Goal: Use online tool/utility: Utilize a website feature to perform a specific function

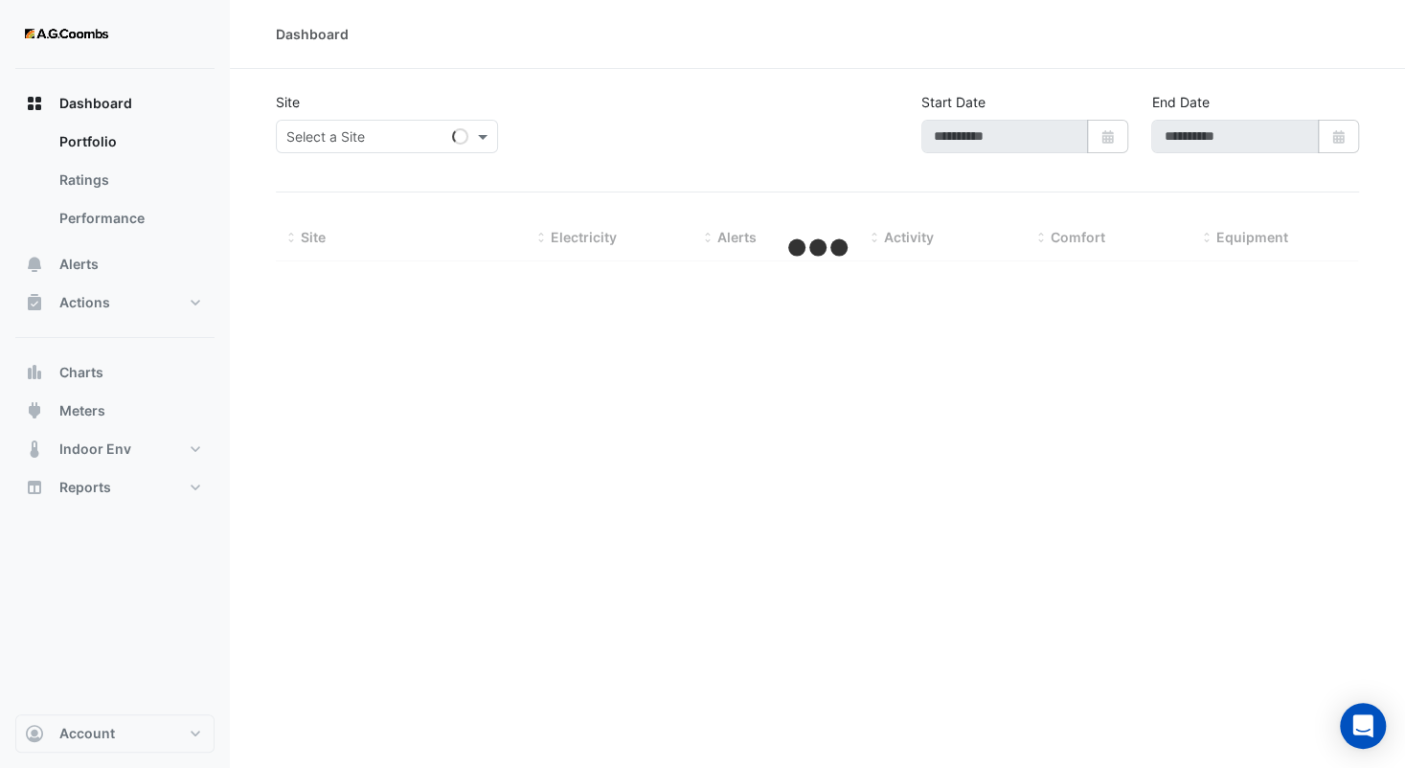
type input "**********"
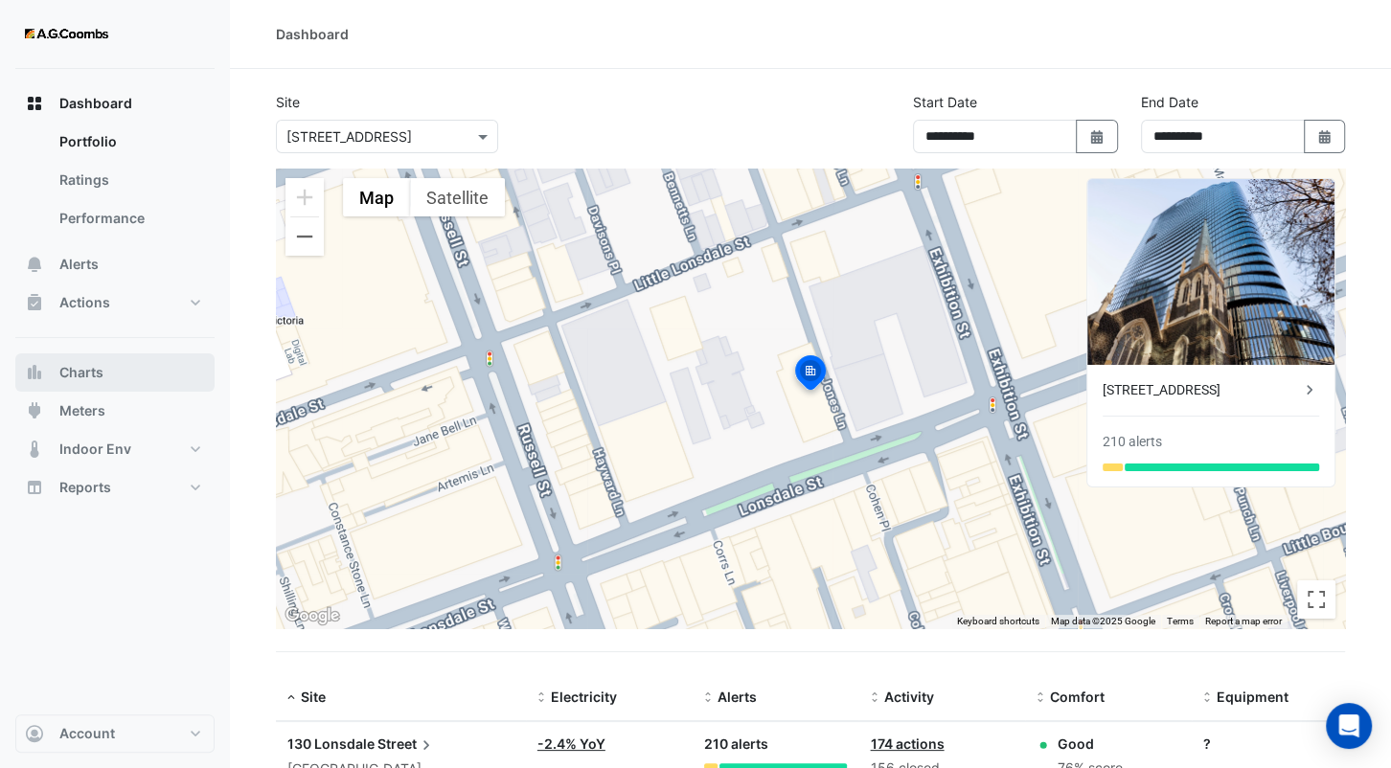
click at [127, 369] on button "Charts" at bounding box center [114, 372] width 199 height 38
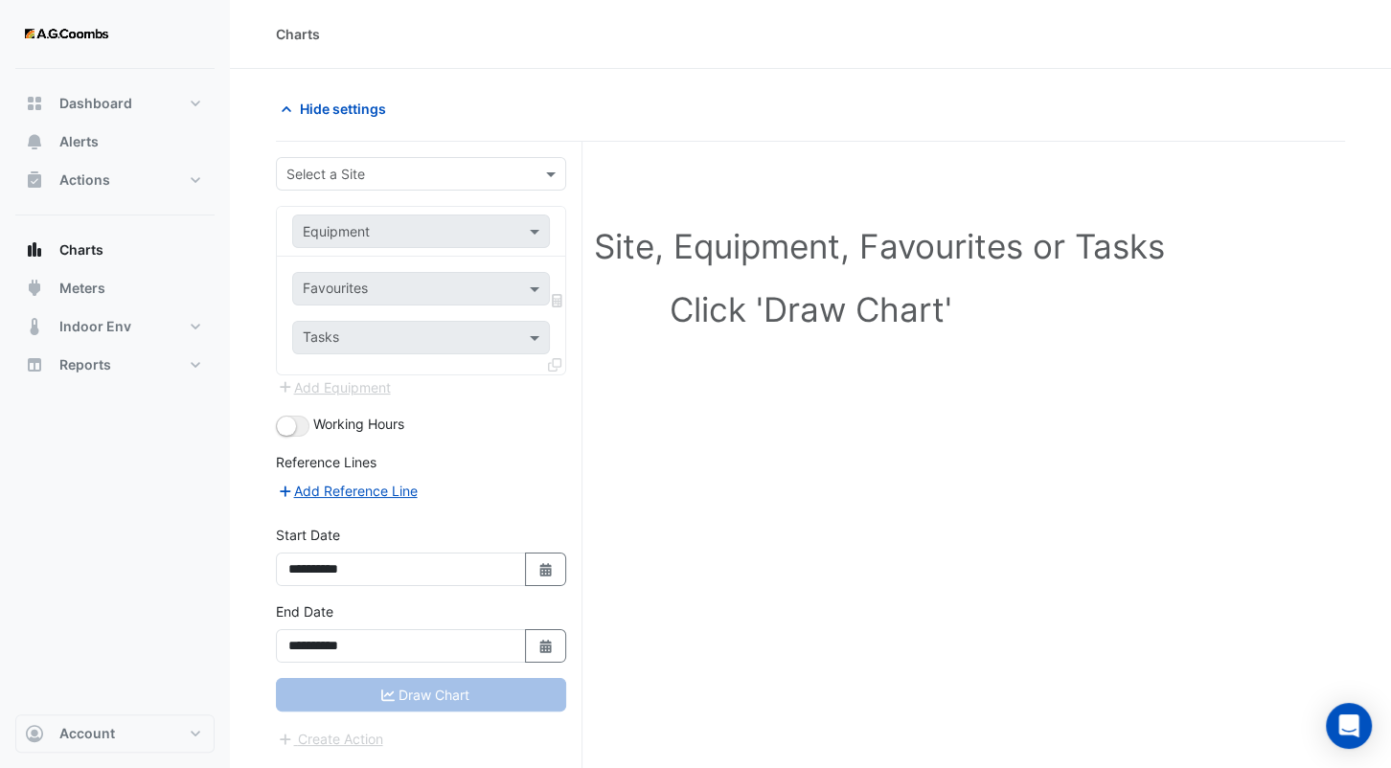
click at [399, 166] on input "text" at bounding box center [401, 175] width 231 height 20
click at [400, 195] on div "[STREET_ADDRESS]" at bounding box center [421, 214] width 288 height 43
click at [402, 204] on div "[STREET_ADDRESS]" at bounding box center [421, 215] width 288 height 28
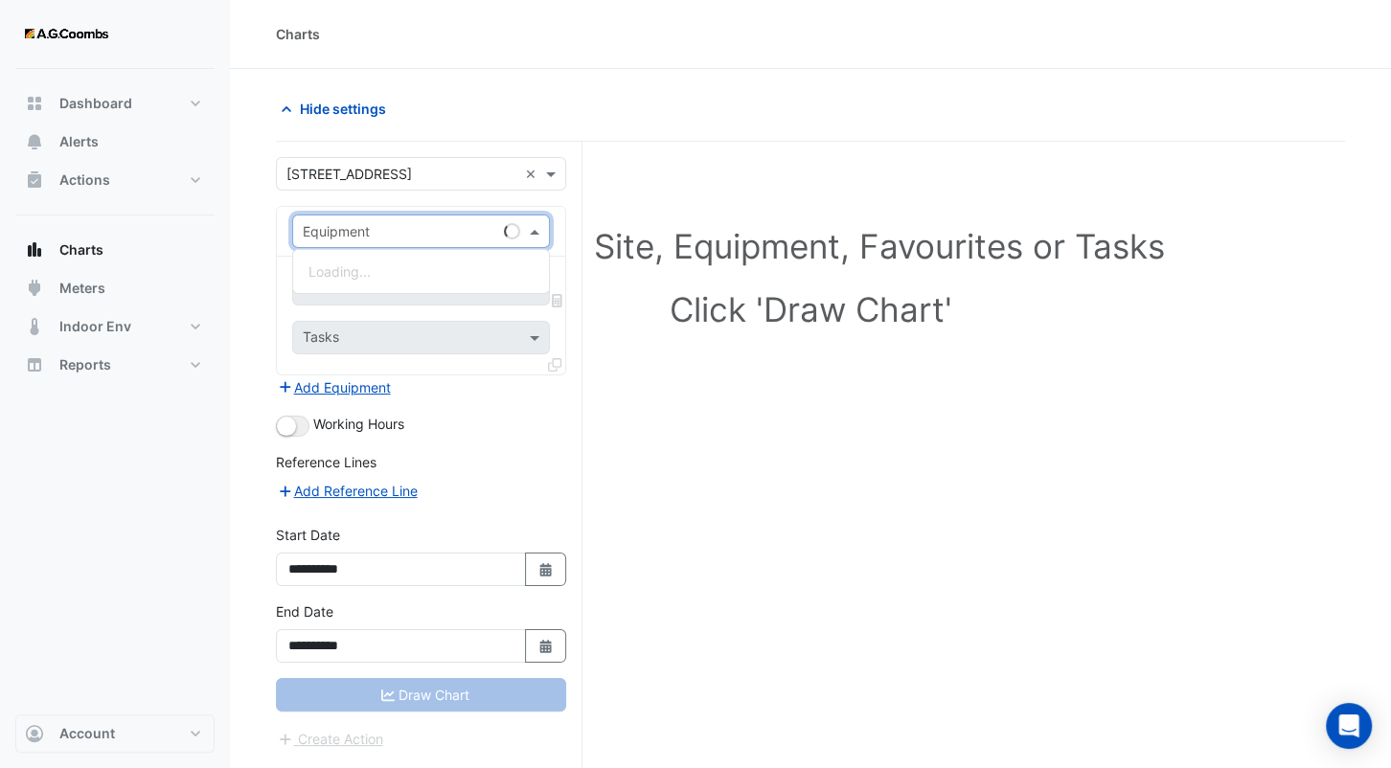
click at [416, 217] on div "Equipment" at bounding box center [421, 232] width 258 height 34
click at [898, 236] on h1 "Select a Site, Equipment, Favourites or Tasks" at bounding box center [810, 246] width 985 height 40
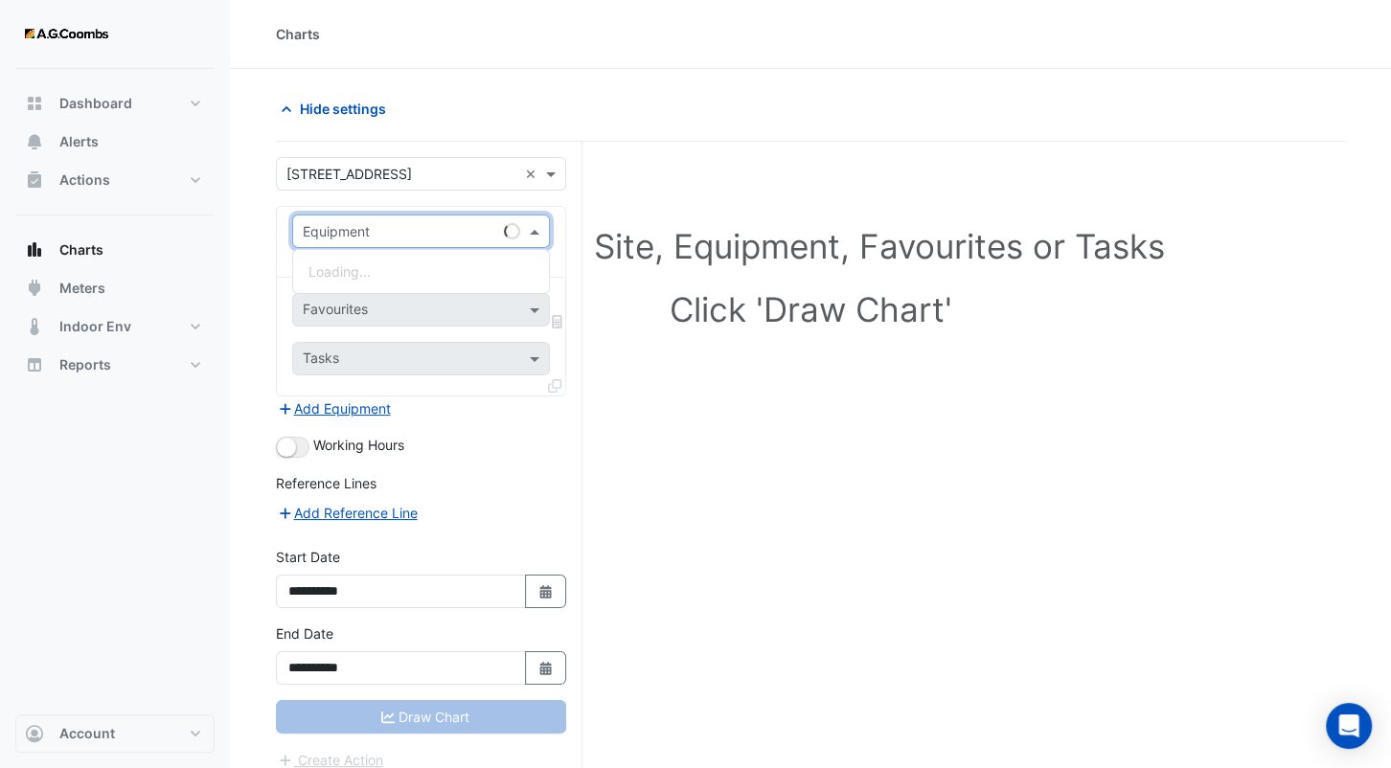
click at [385, 222] on input "text" at bounding box center [402, 232] width 198 height 20
click at [744, 390] on div "Select a Site, Equipment, Favourites or Tasks Click 'Draw Chart'" at bounding box center [810, 282] width 1046 height 234
click at [433, 231] on input "text" at bounding box center [402, 232] width 198 height 20
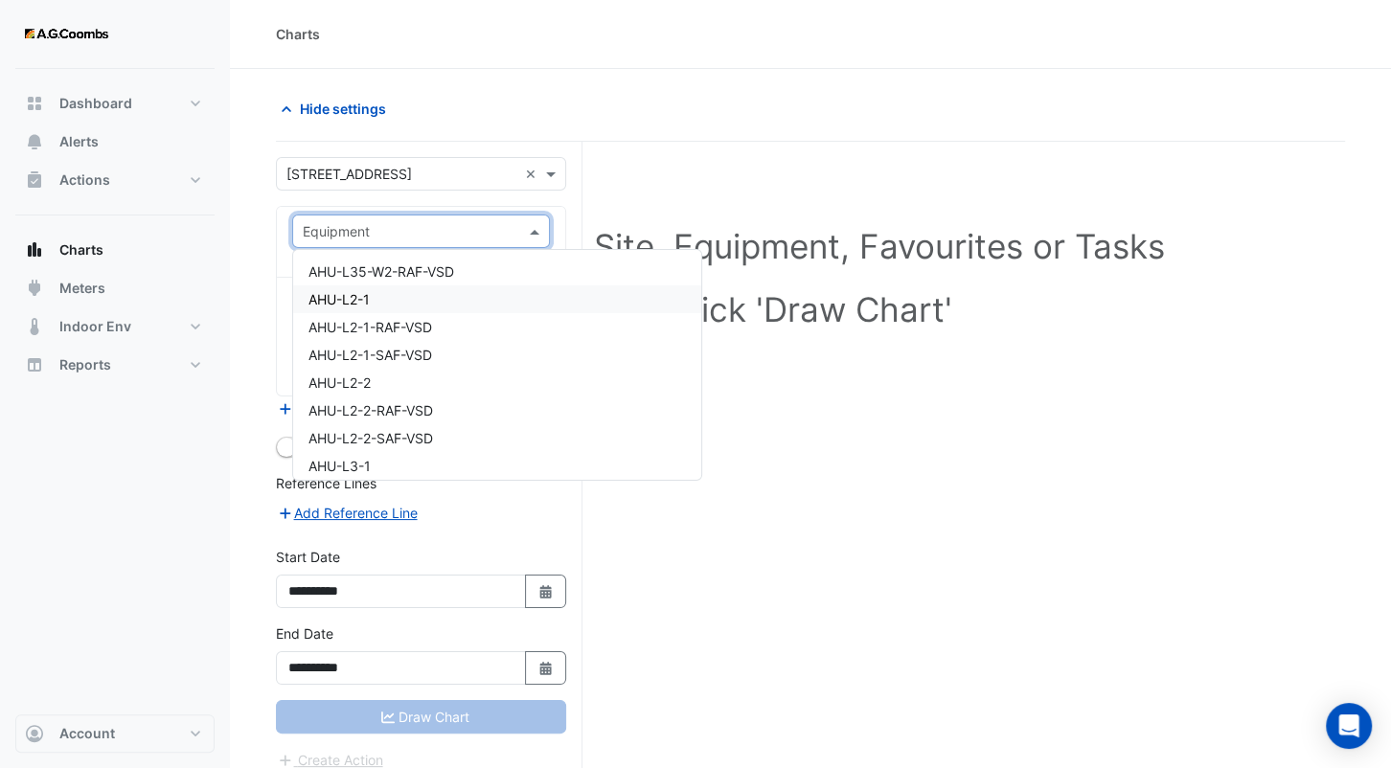
click at [466, 297] on div "AHU-L2-1" at bounding box center [497, 299] width 408 height 28
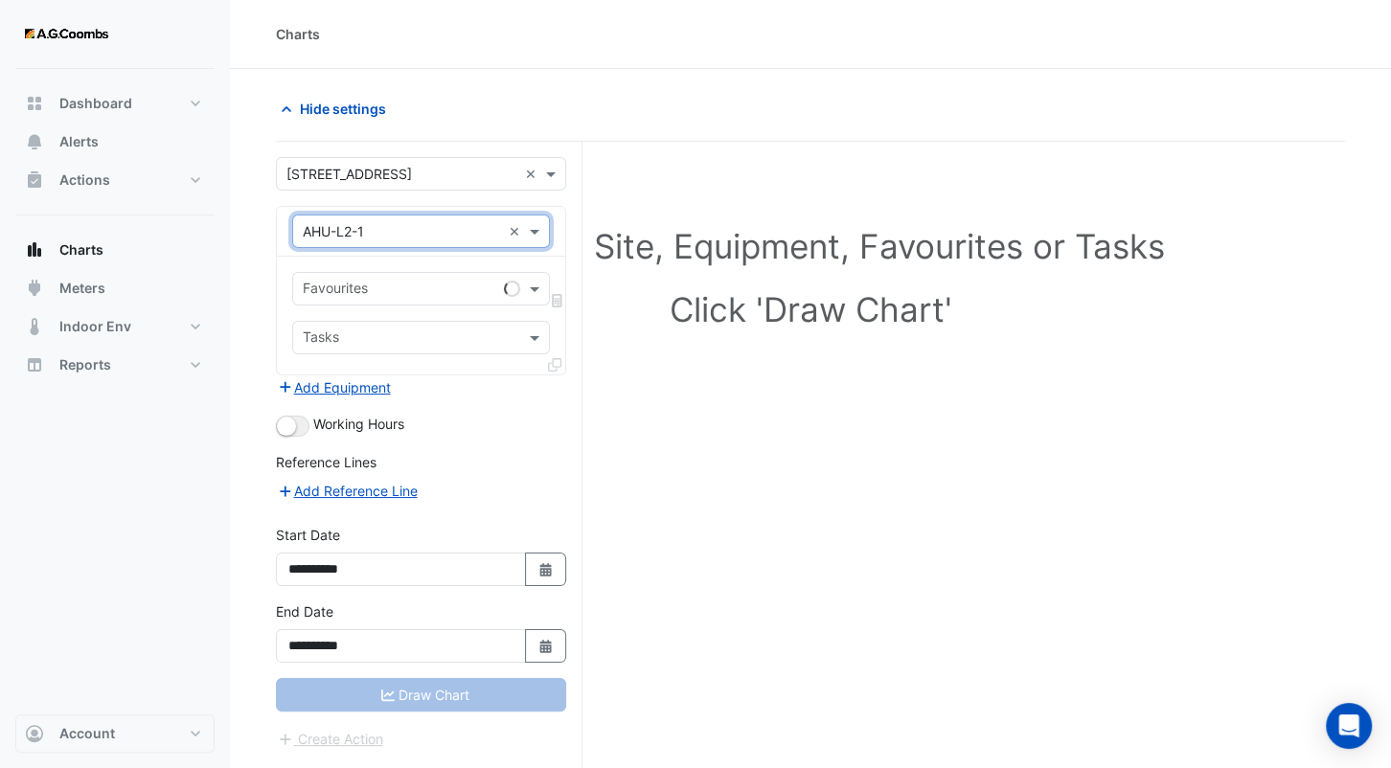
click at [448, 282] on input "text" at bounding box center [399, 291] width 193 height 20
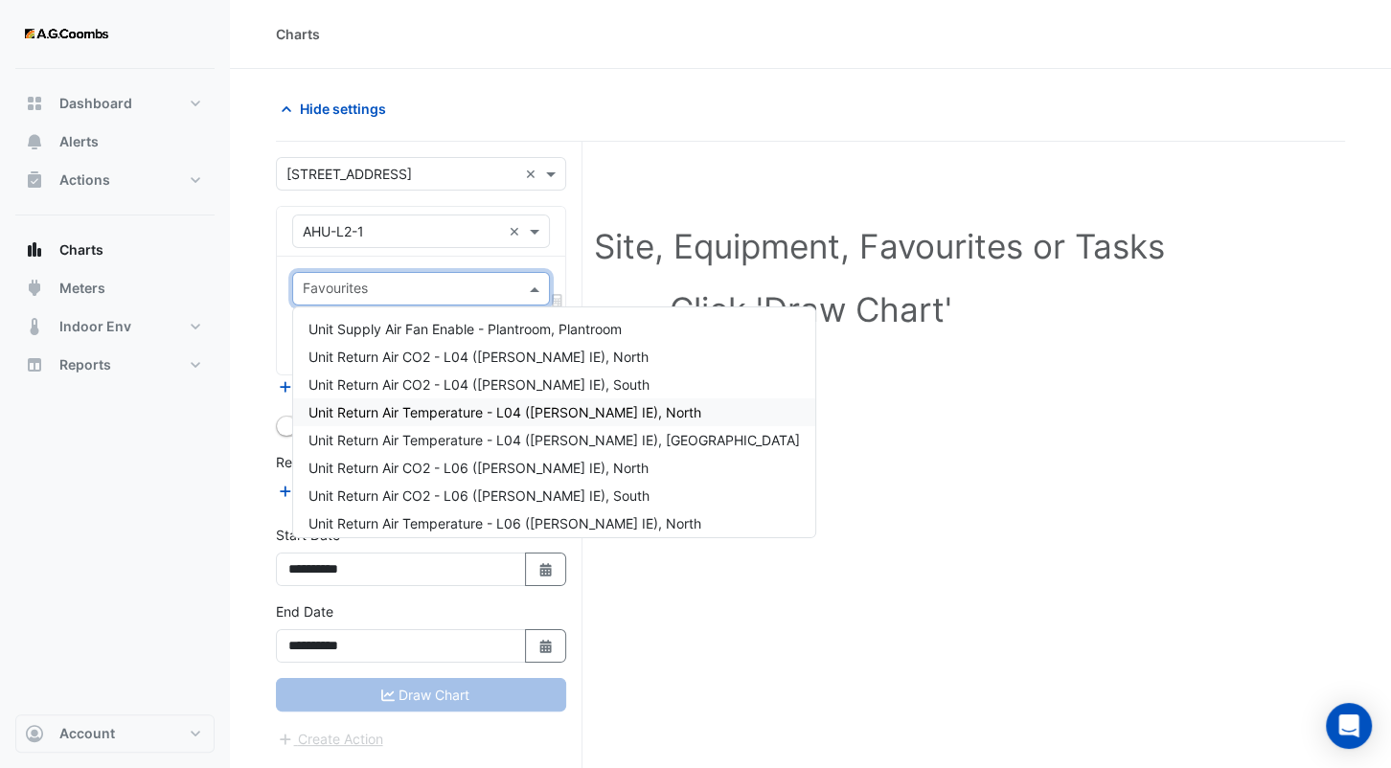
click at [509, 415] on span "Unit Return Air Temperature - L04 ([PERSON_NAME] IE), North" at bounding box center [504, 412] width 393 height 16
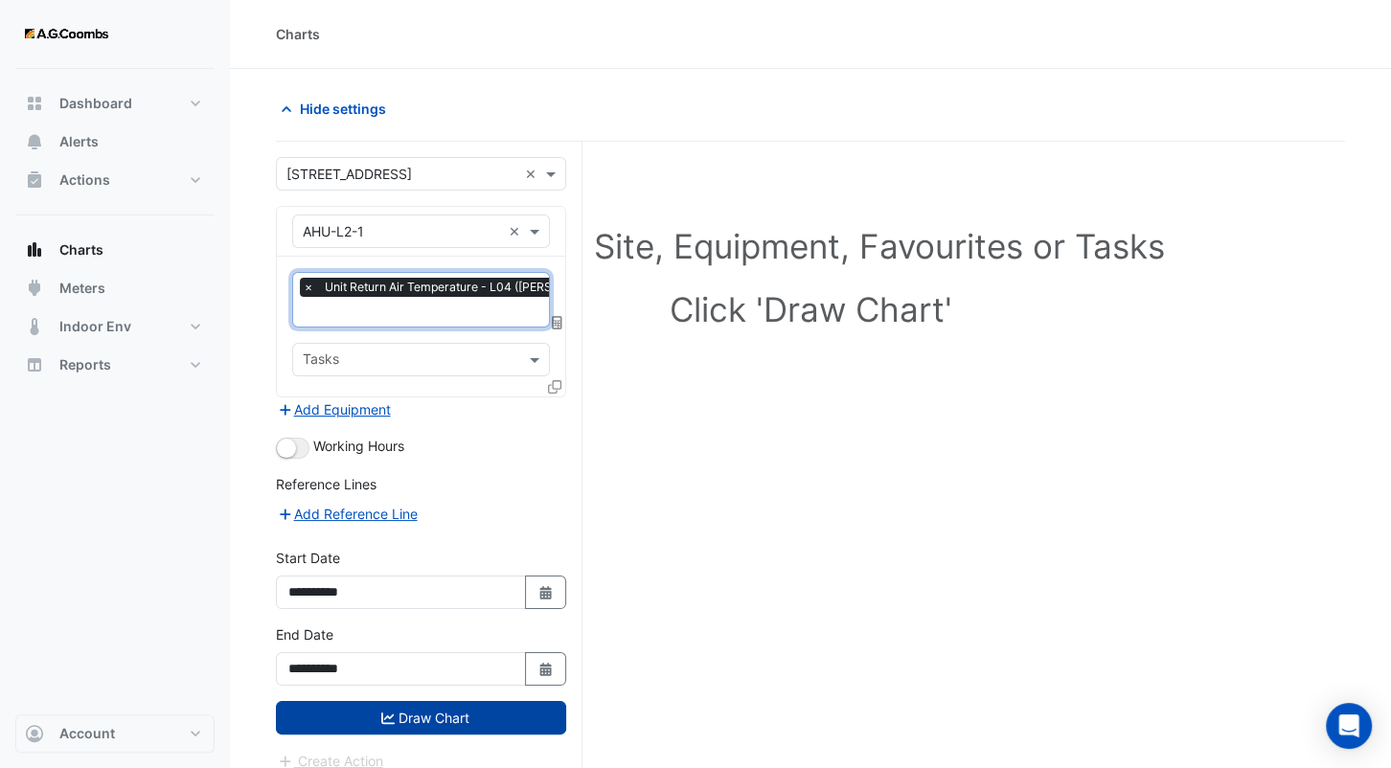
click at [421, 709] on button "Draw Chart" at bounding box center [421, 718] width 290 height 34
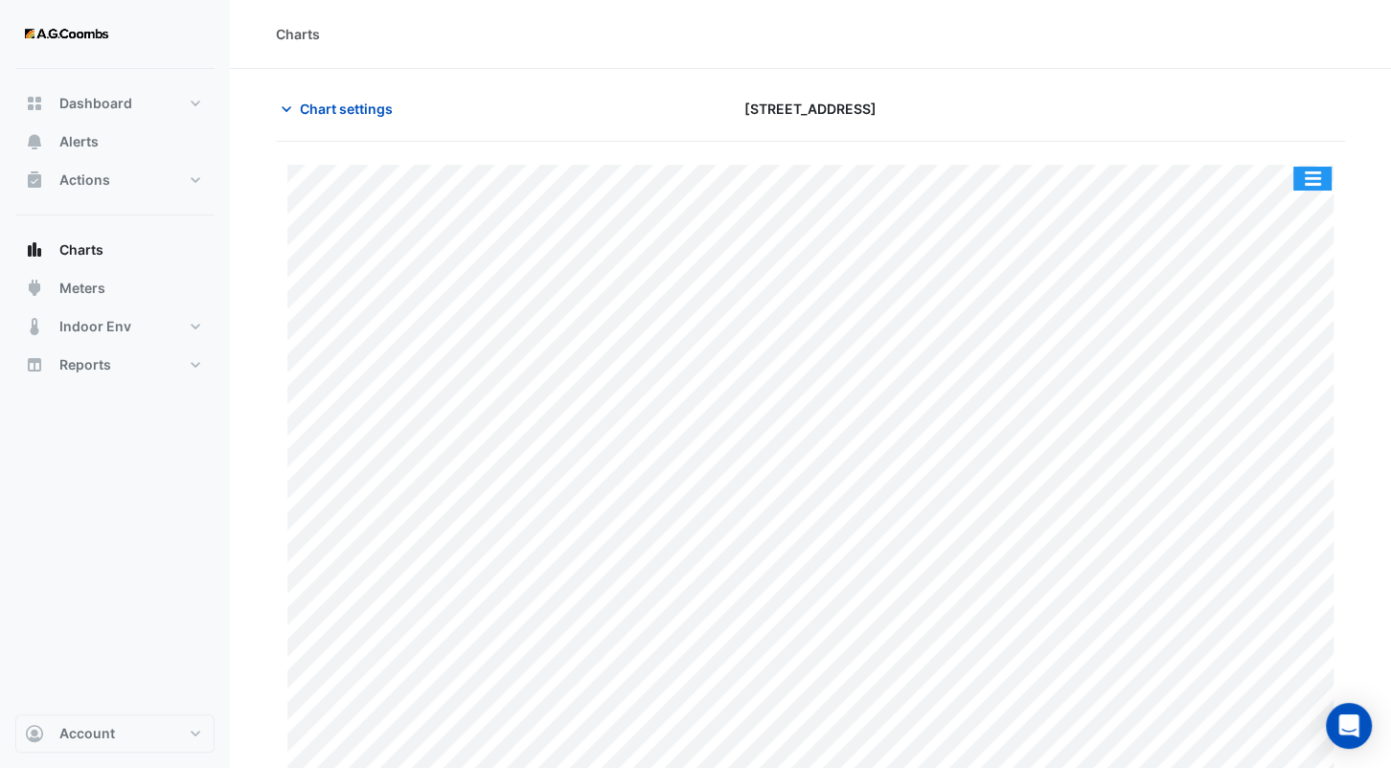
click at [1303, 177] on button "button" at bounding box center [1312, 179] width 38 height 24
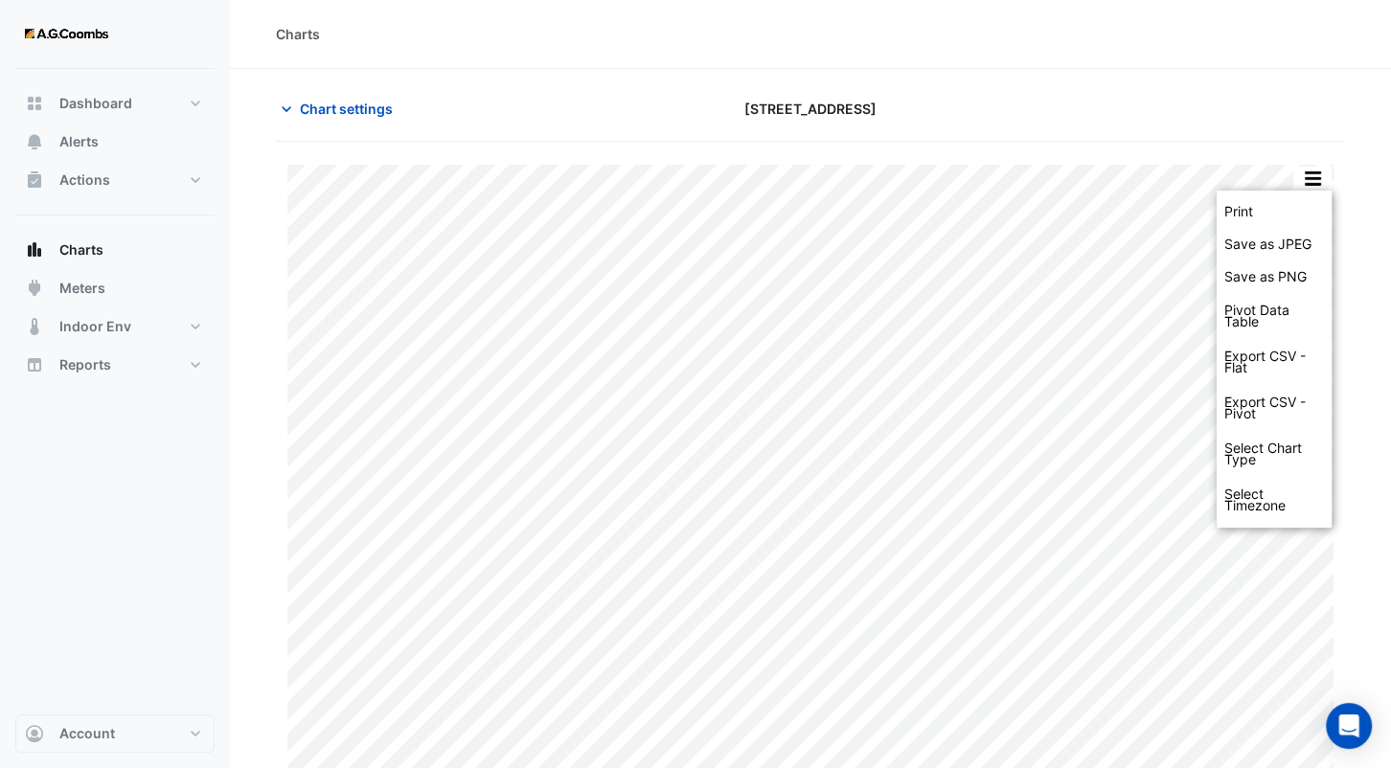
click at [1104, 97] on div at bounding box center [1174, 109] width 364 height 34
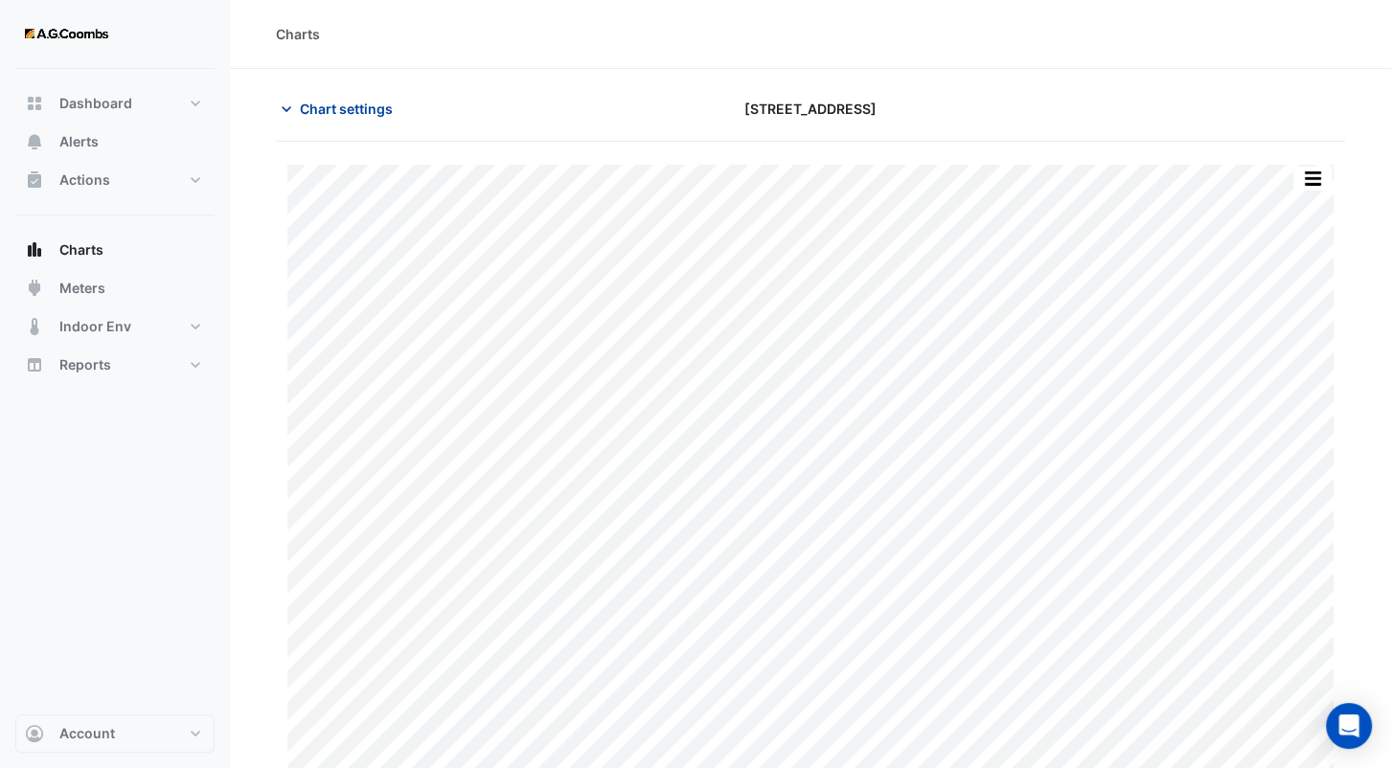
click at [361, 95] on button "Chart settings" at bounding box center [340, 109] width 129 height 34
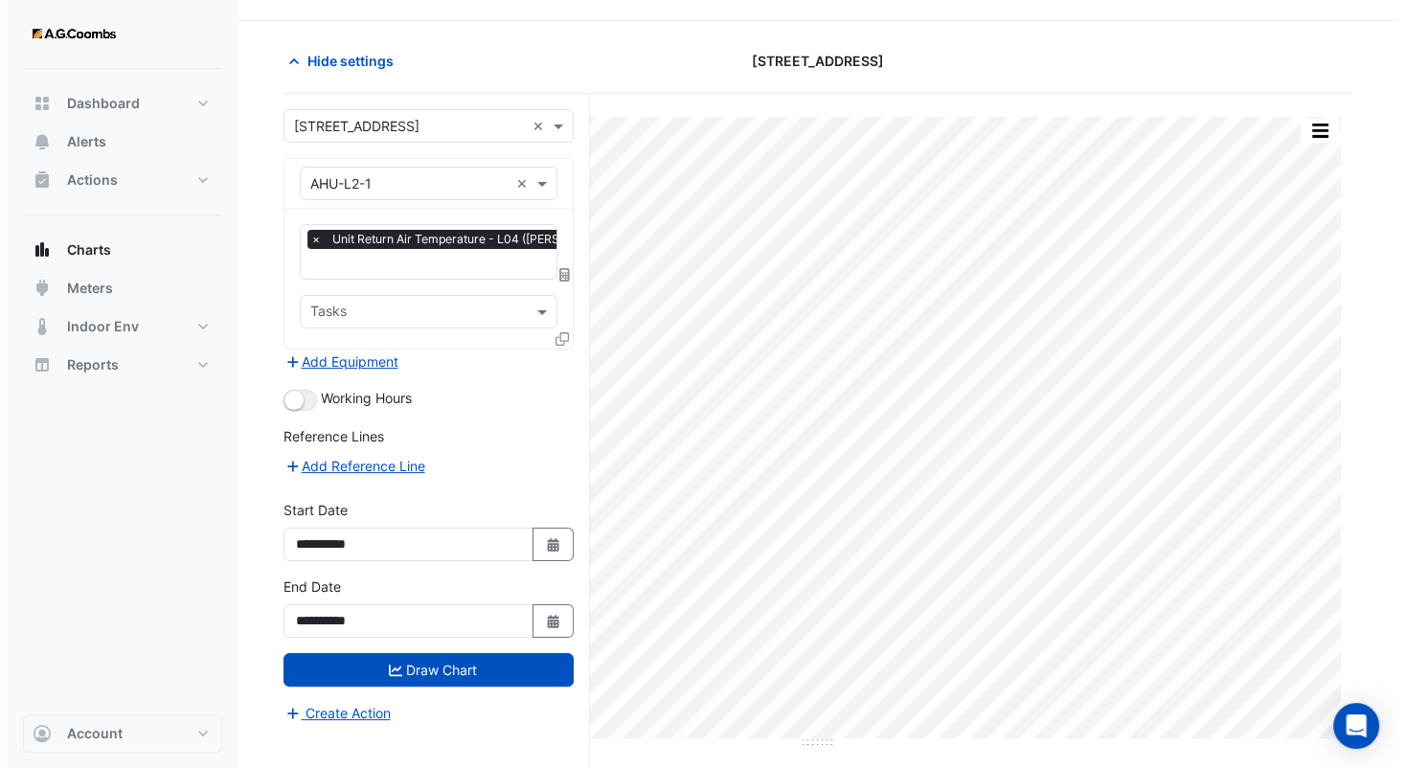
scroll to position [72, 0]
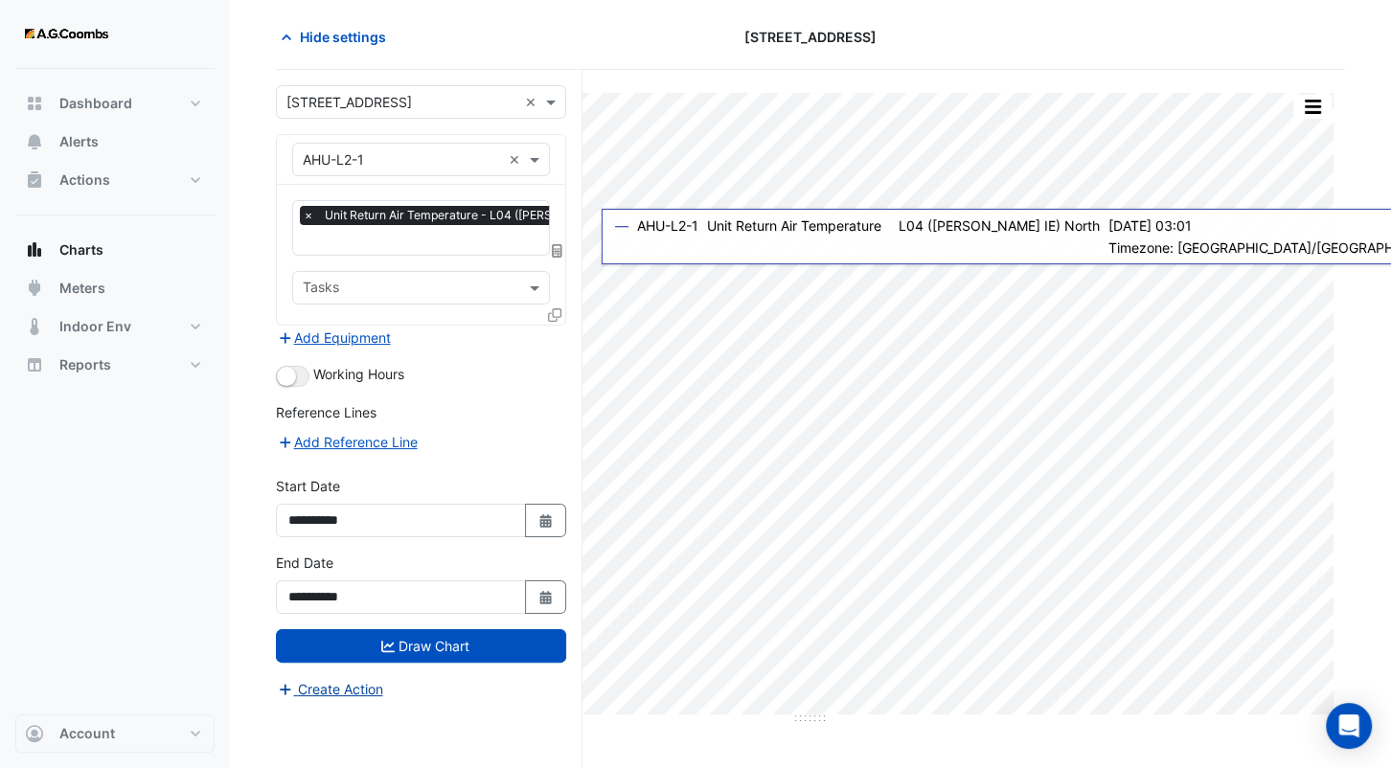
click at [349, 683] on button "Create Action" at bounding box center [330, 689] width 108 height 22
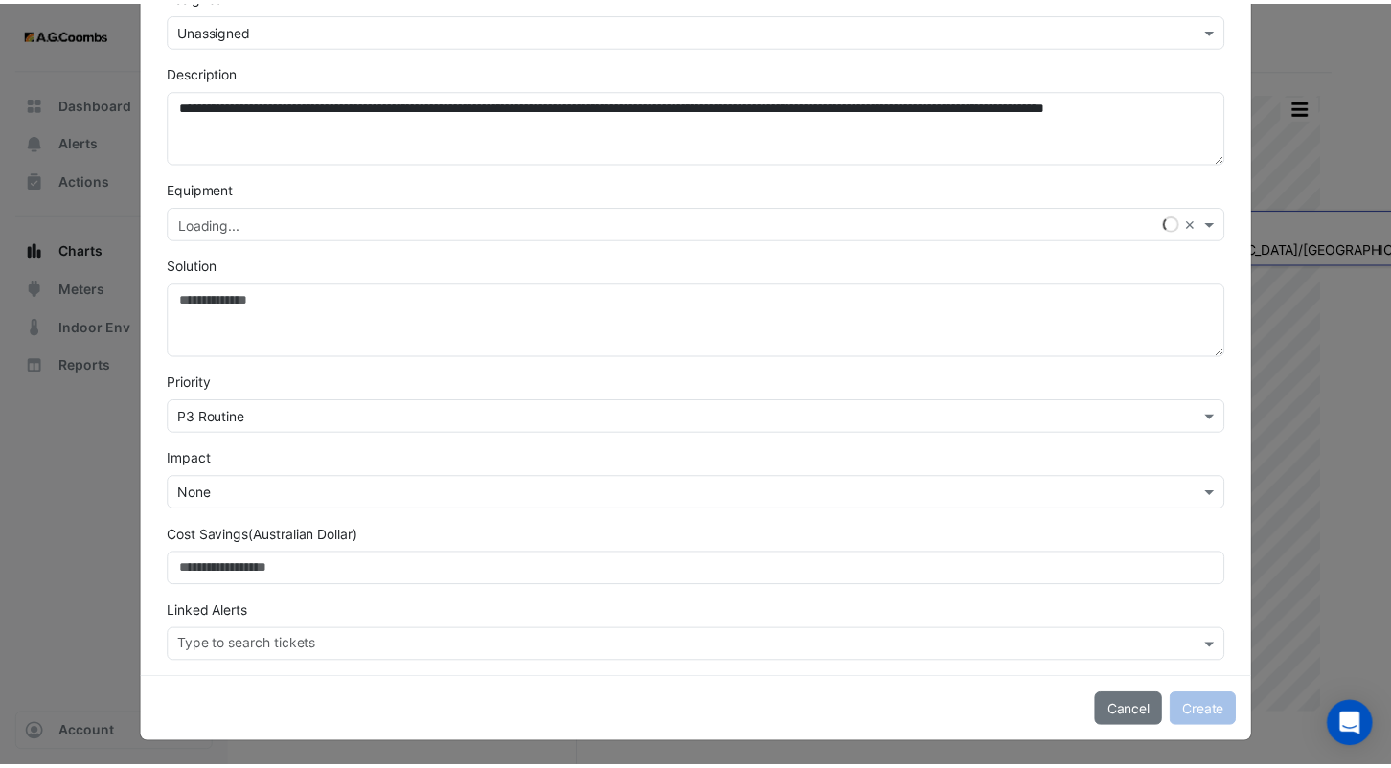
scroll to position [0, 0]
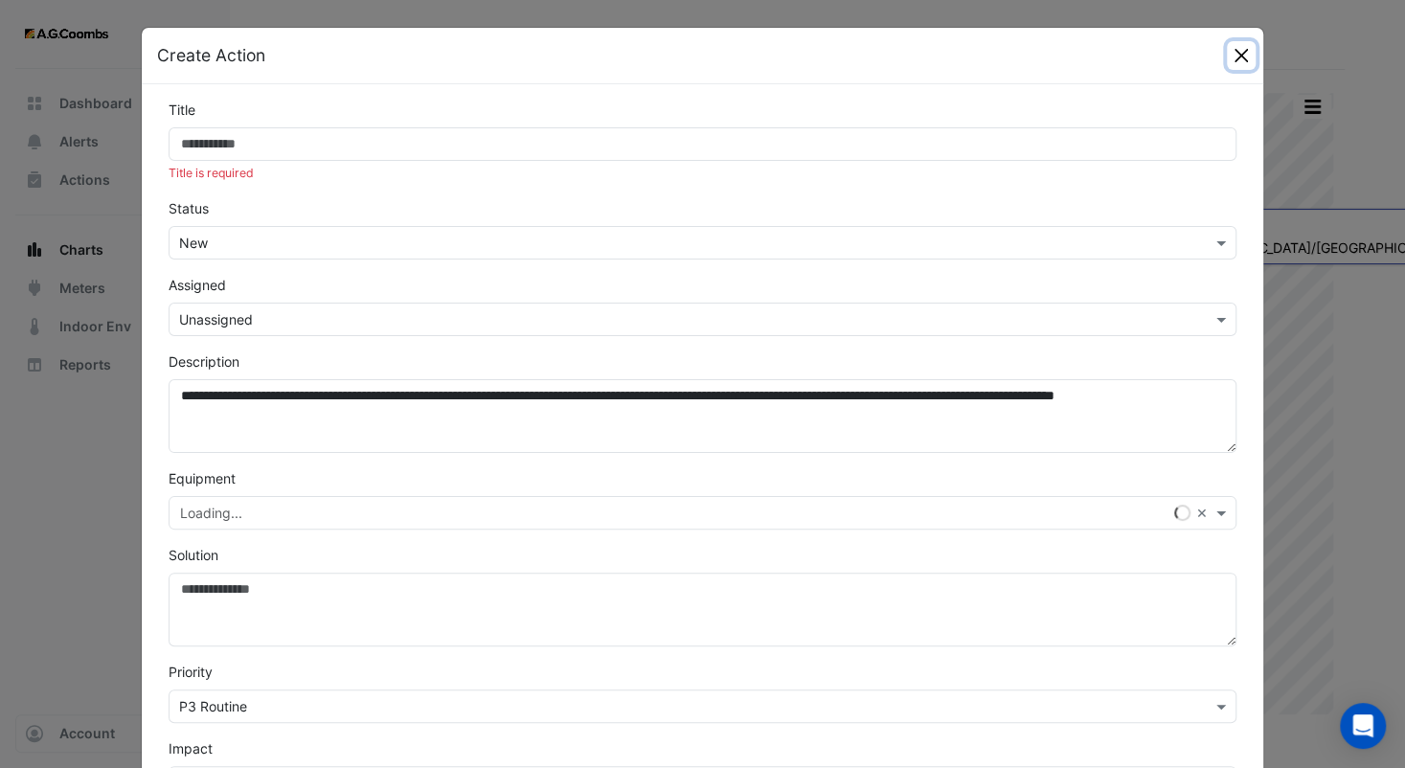
click at [1237, 53] on button "Close" at bounding box center [1241, 55] width 29 height 29
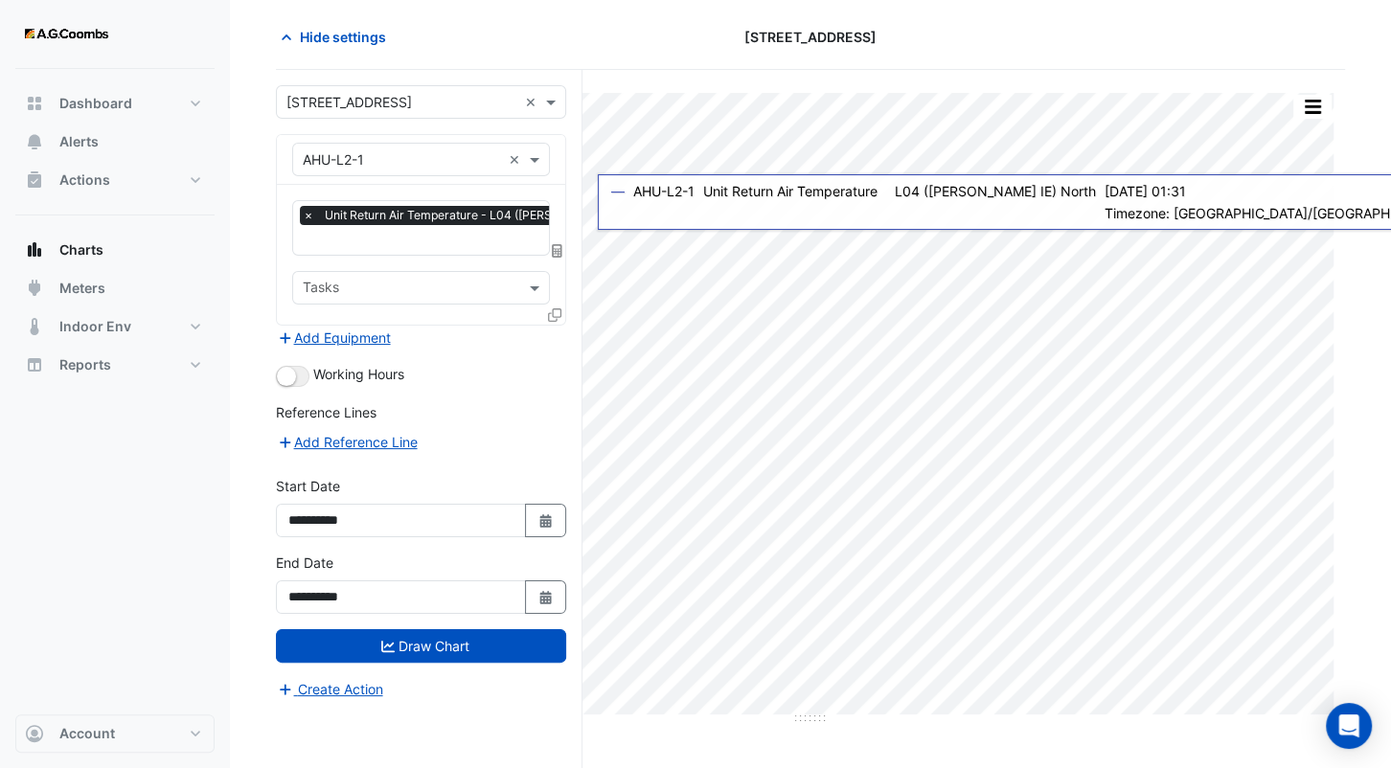
click at [554, 246] on icon at bounding box center [557, 250] width 11 height 13
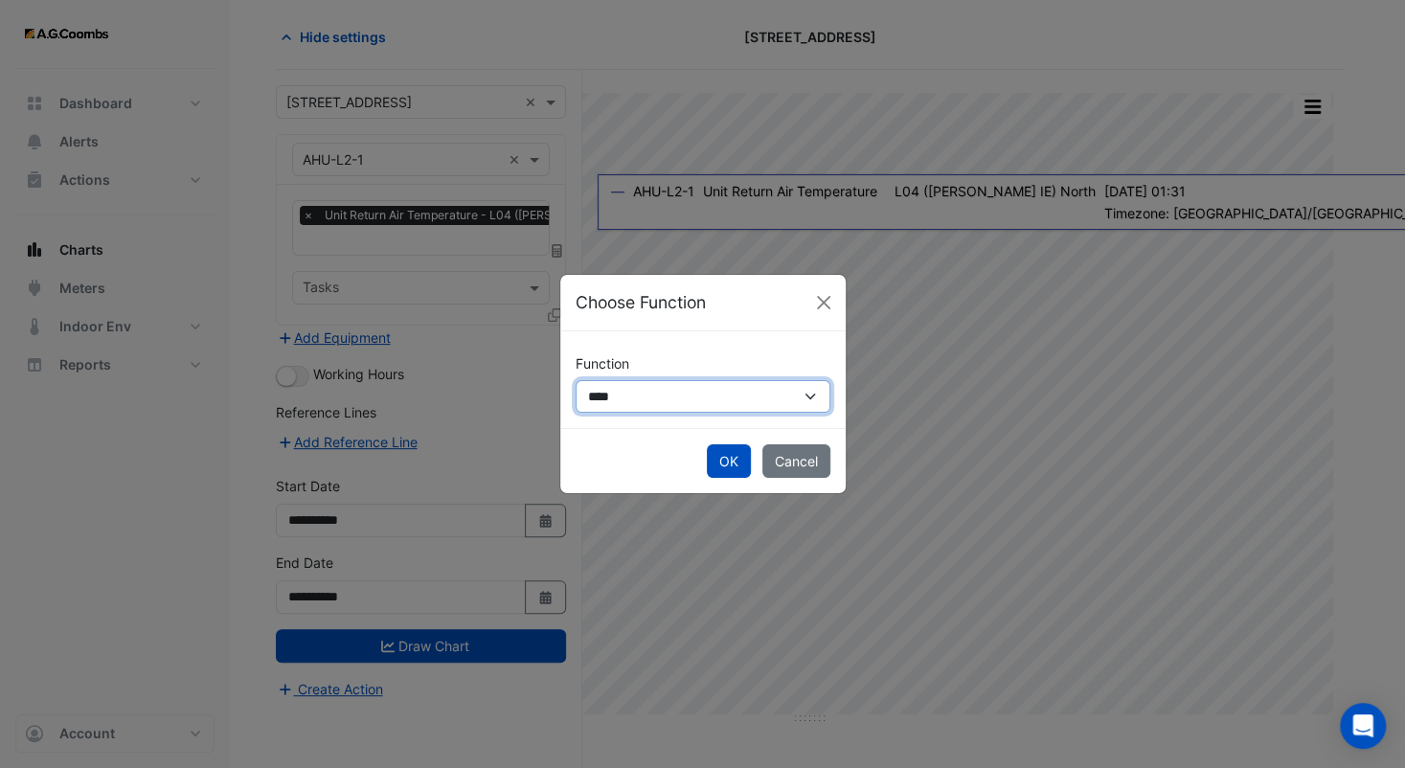
click at [678, 405] on select "**********" at bounding box center [703, 397] width 255 height 34
click at [834, 299] on button "Close" at bounding box center [823, 302] width 29 height 29
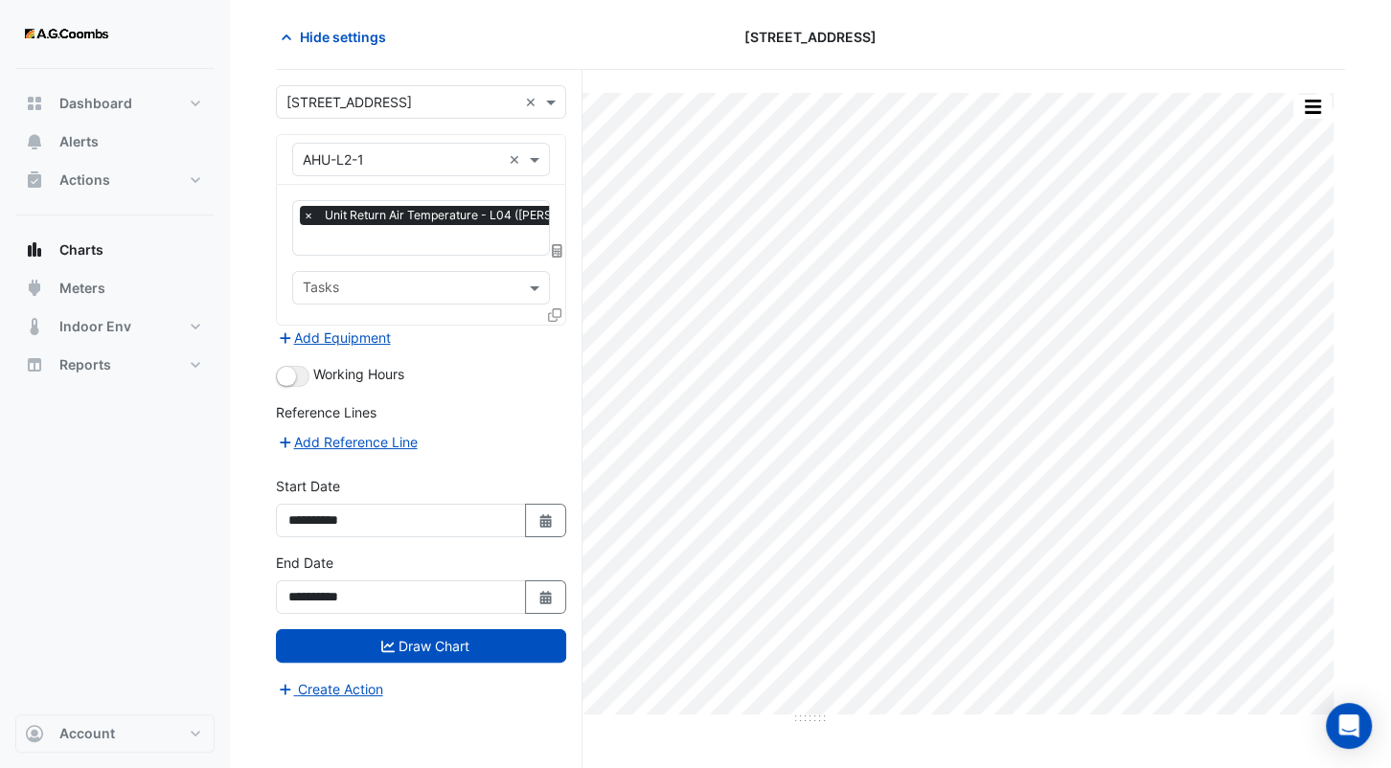
click at [1038, 11] on section "Hide settings [STREET_ADDRESS] Print Save as JPEG Save as PNG Pivot Data Table …" at bounding box center [810, 383] width 1161 height 772
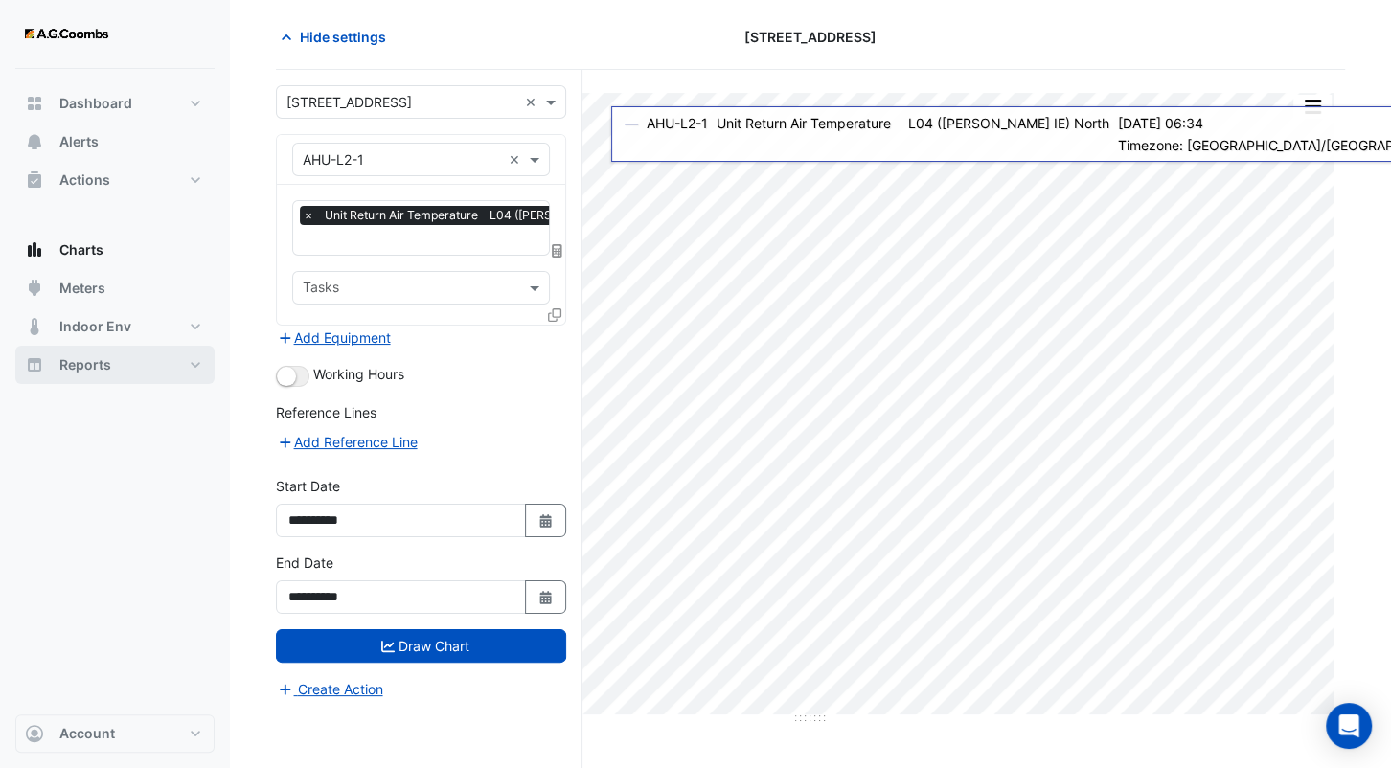
click at [148, 360] on button "Reports" at bounding box center [114, 365] width 199 height 38
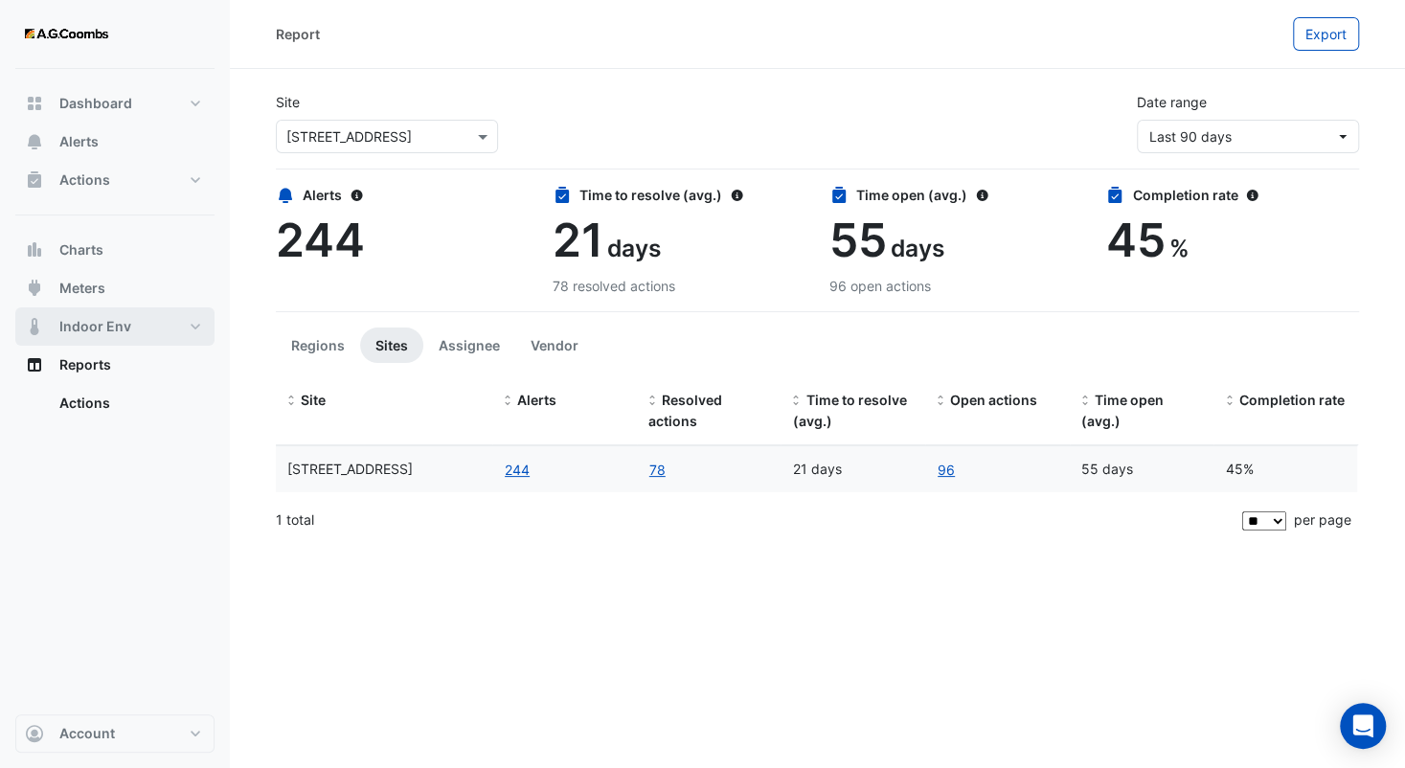
click at [142, 332] on button "Indoor Env" at bounding box center [114, 326] width 199 height 38
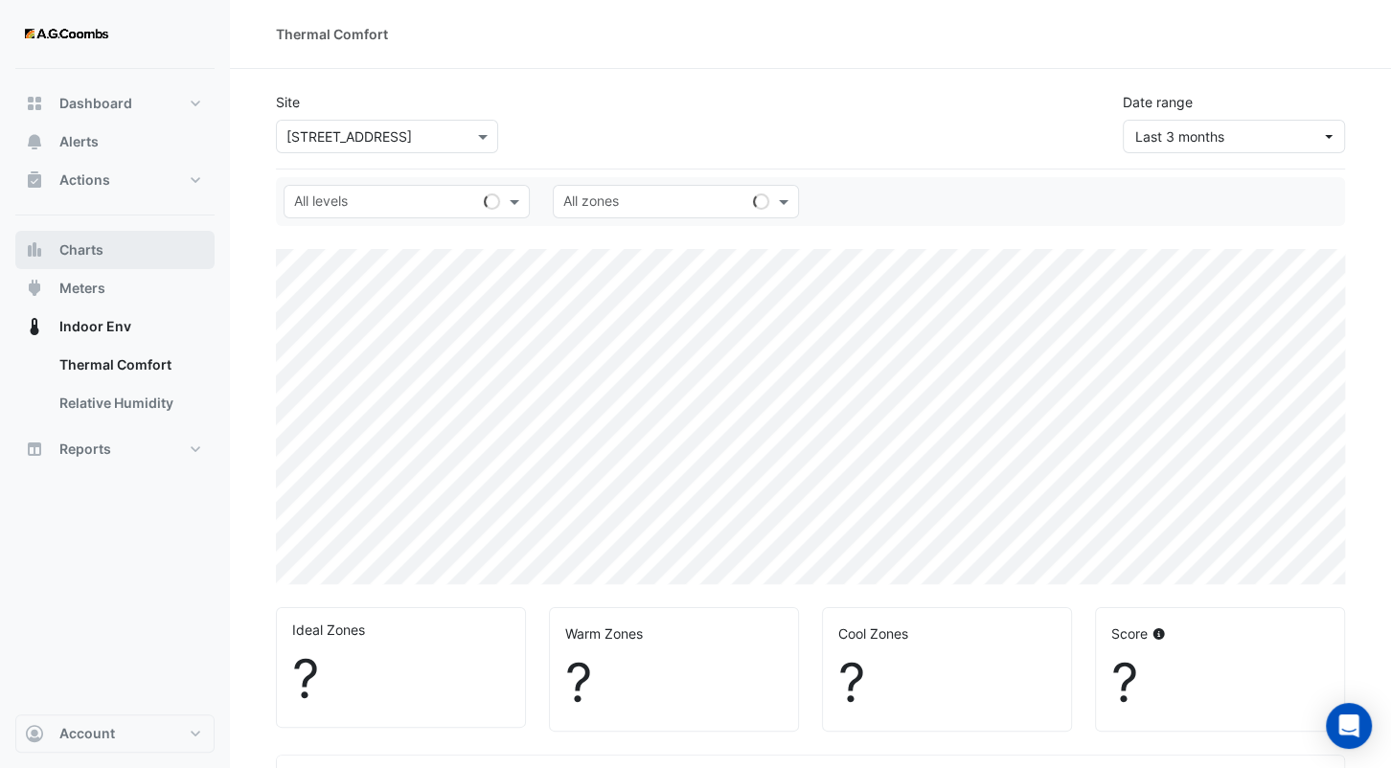
click at [108, 261] on button "Charts" at bounding box center [114, 250] width 199 height 38
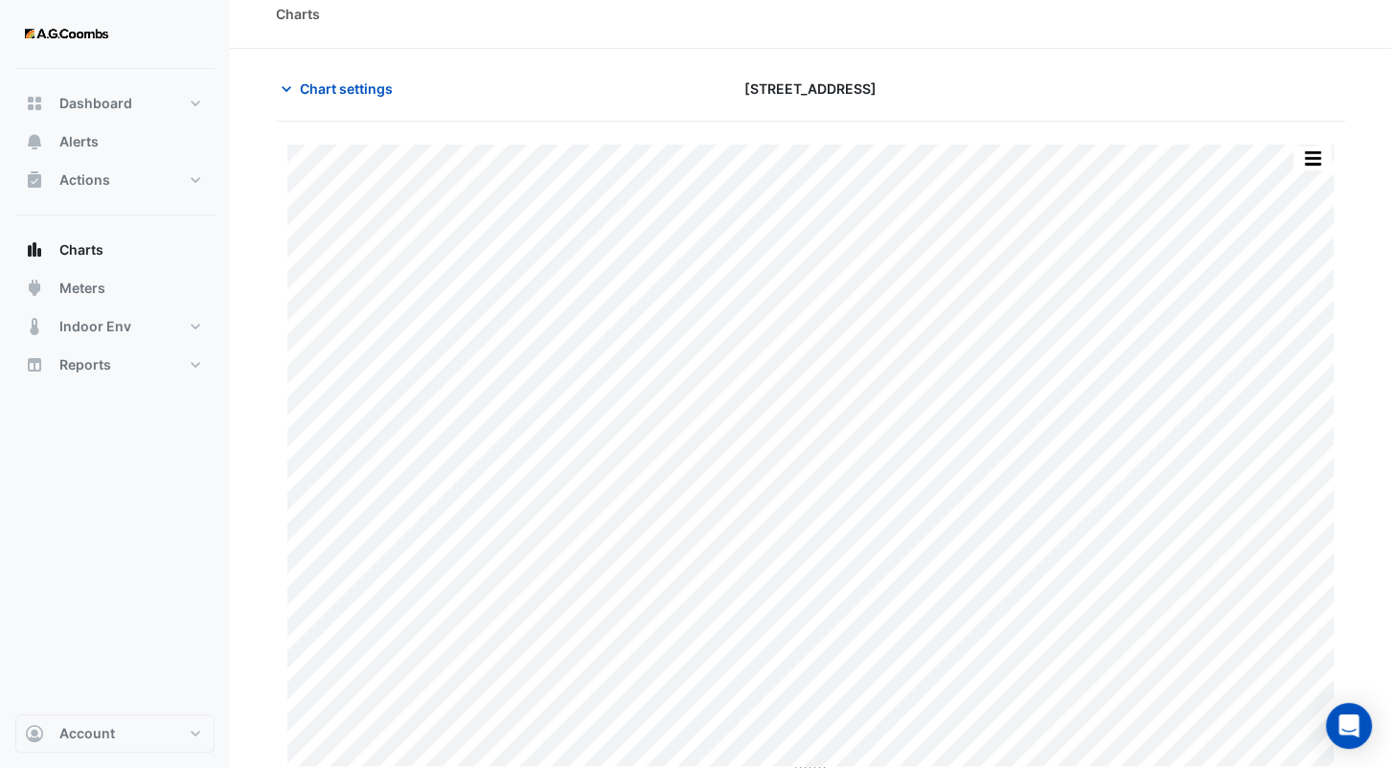
scroll to position [27, 0]
click at [1349, 733] on icon "Open Intercom Messenger" at bounding box center [1348, 726] width 25 height 25
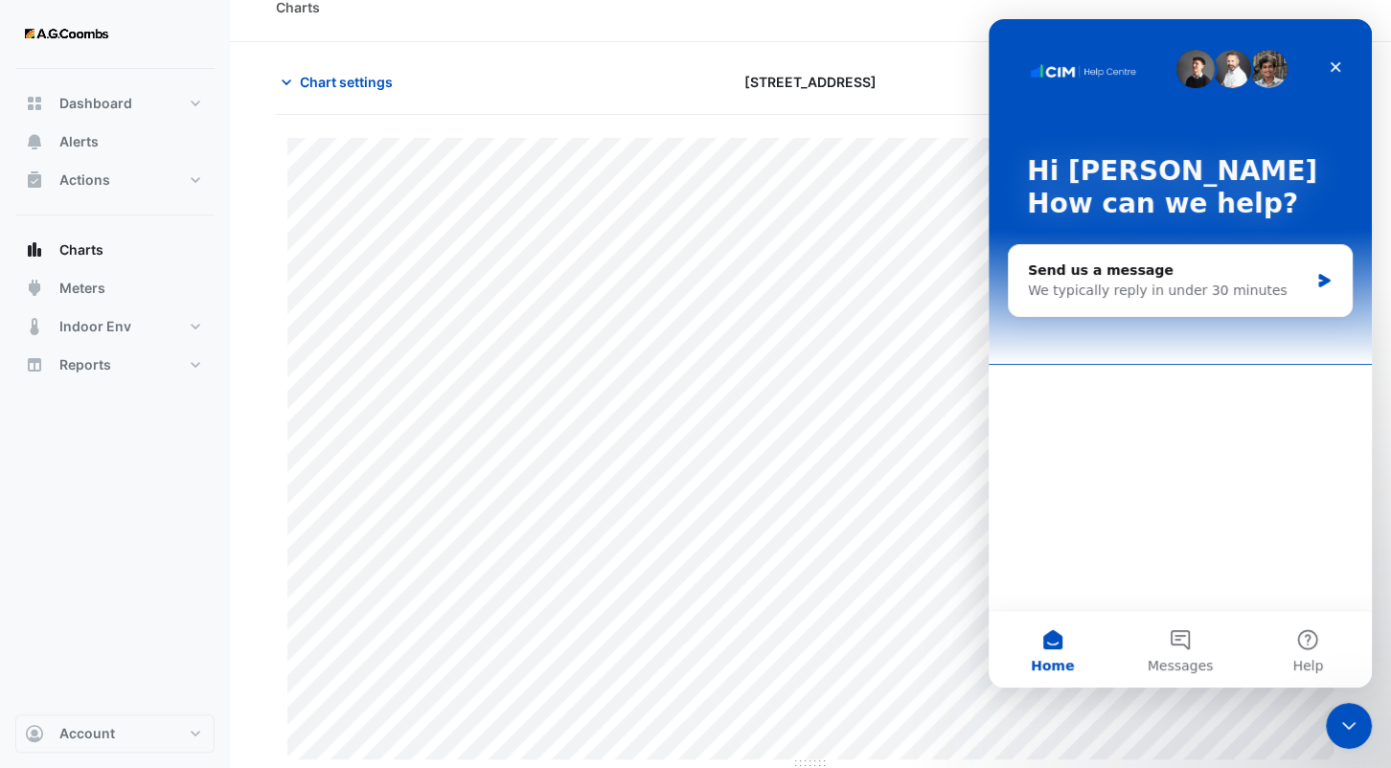
scroll to position [0, 0]
click at [1346, 73] on div "Close" at bounding box center [1335, 67] width 34 height 34
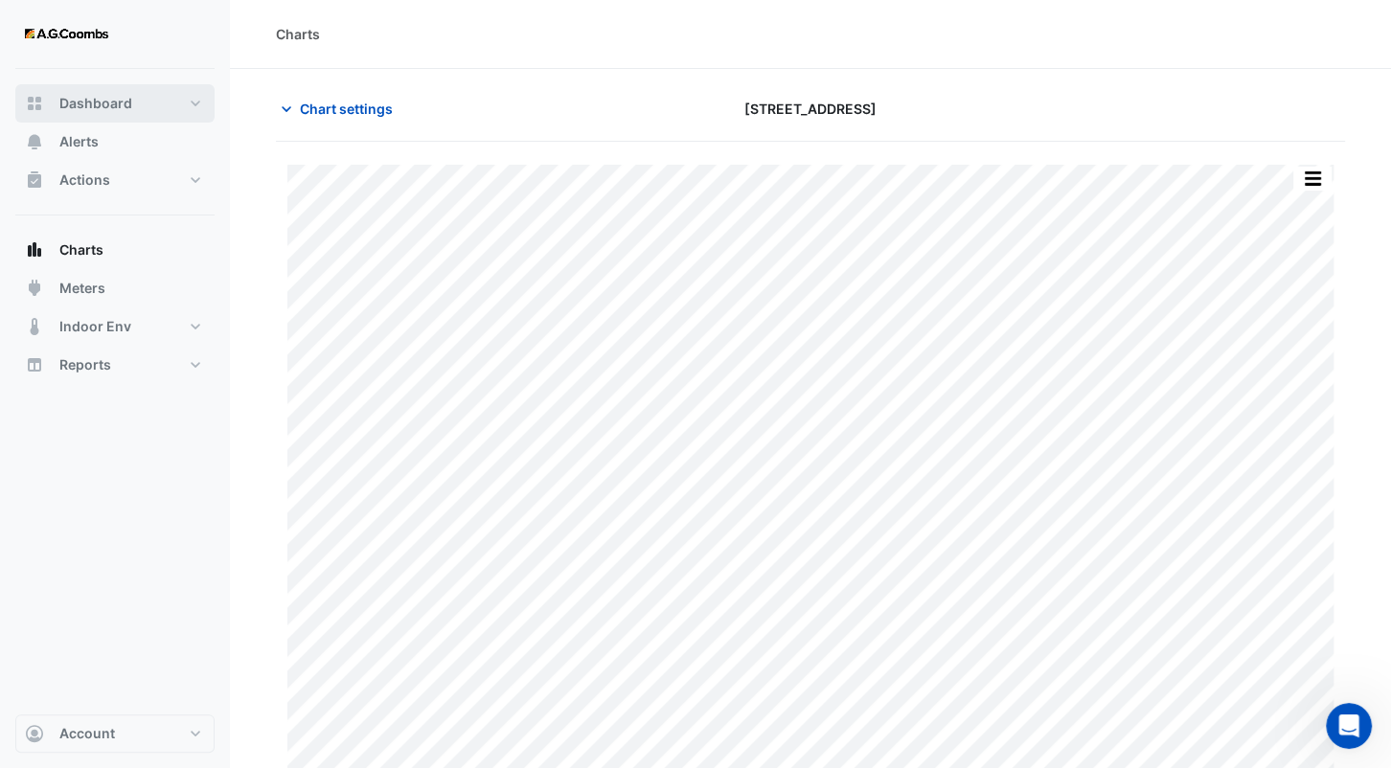
click at [143, 113] on button "Dashboard" at bounding box center [114, 103] width 199 height 38
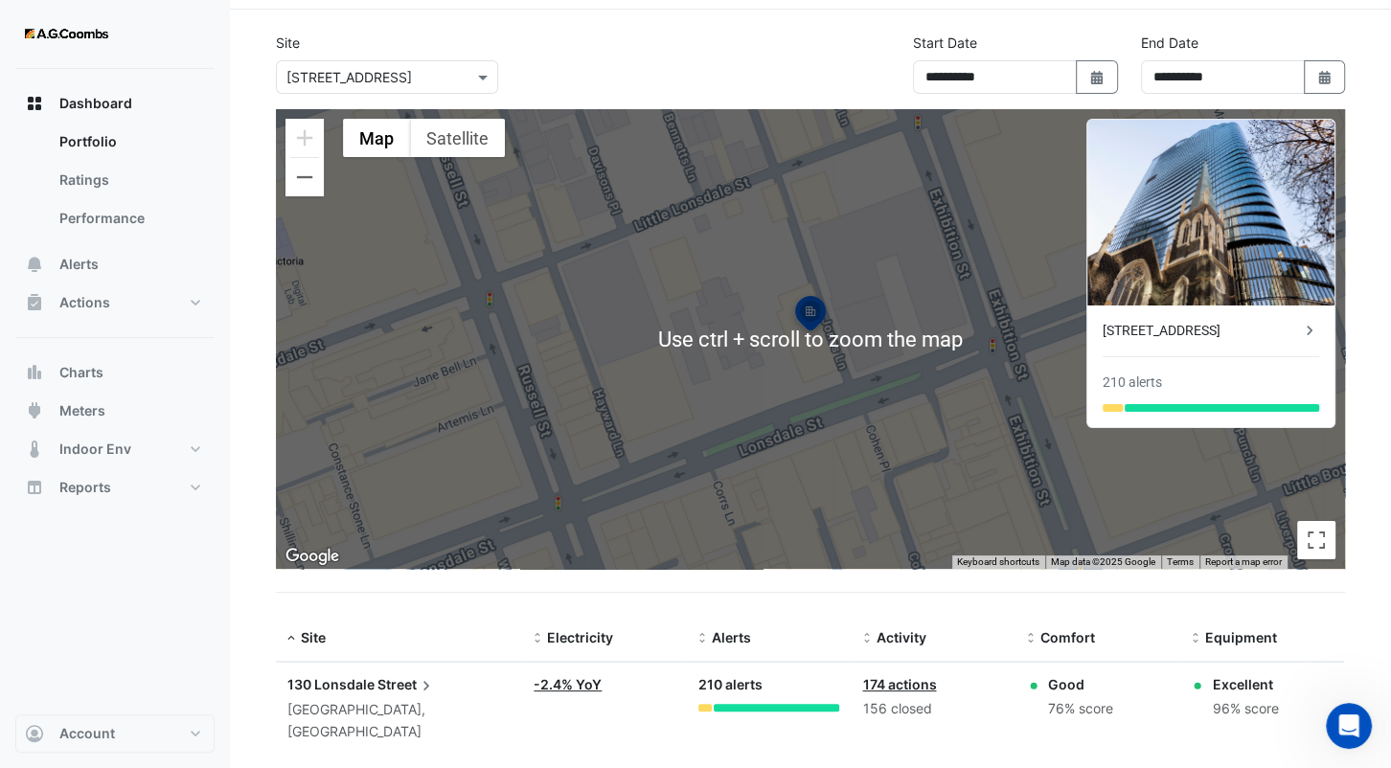
scroll to position [75, 0]
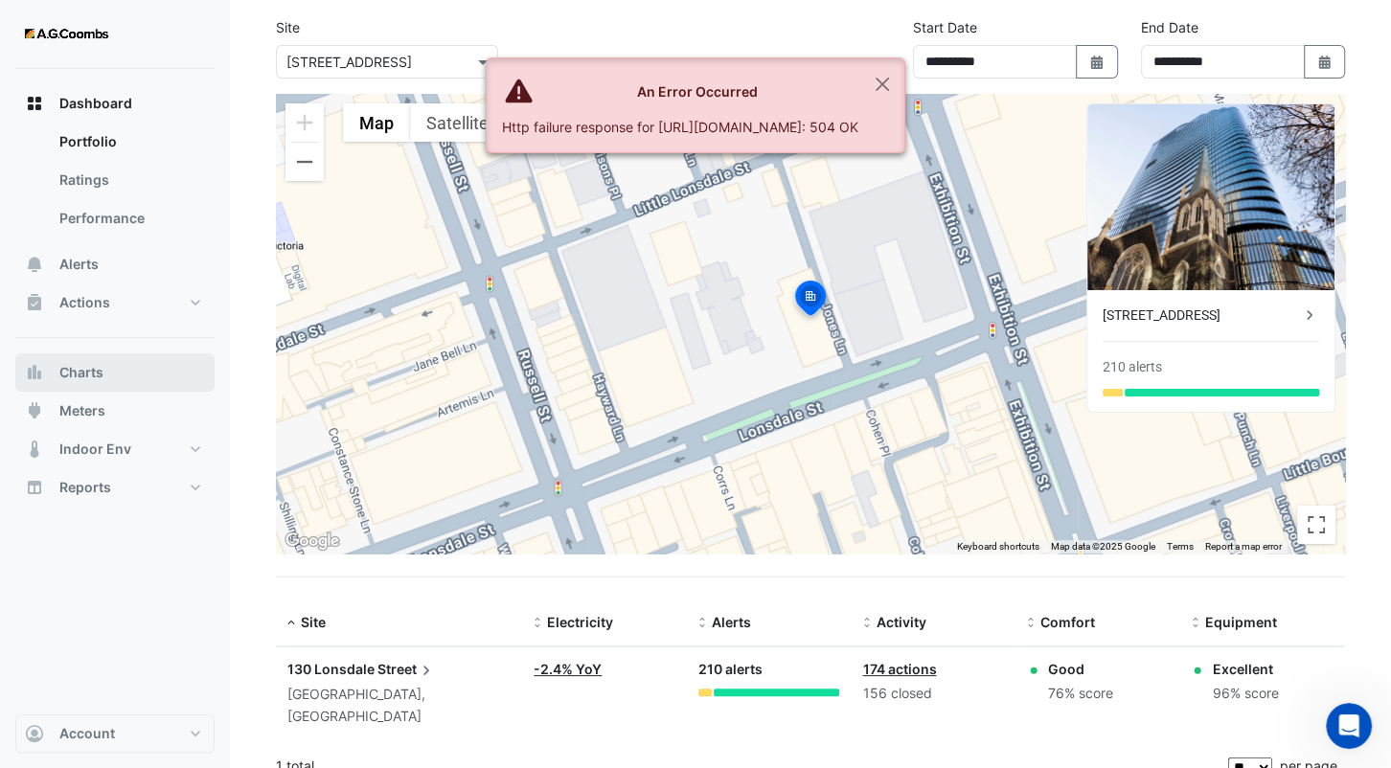
click at [138, 357] on button "Charts" at bounding box center [114, 372] width 199 height 38
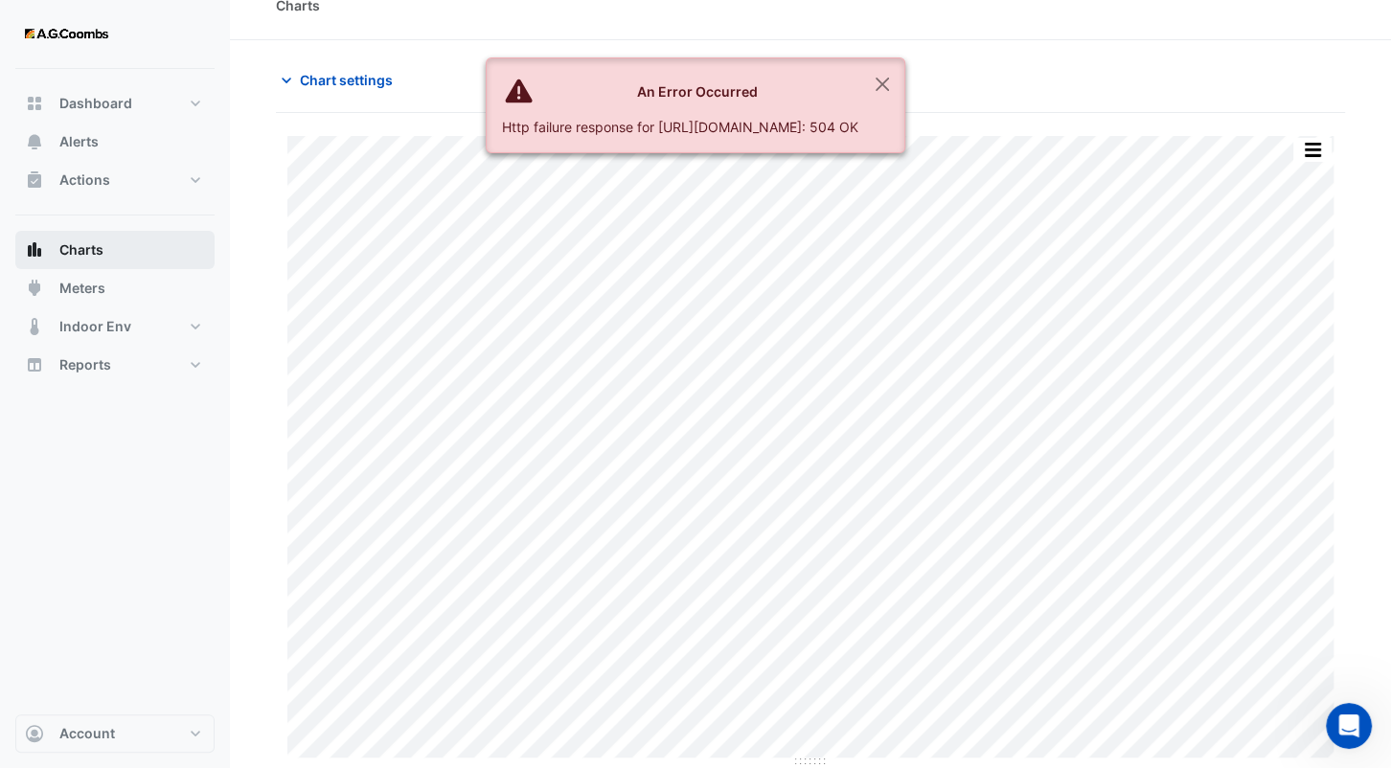
scroll to position [27, 0]
click at [904, 83] on button "Close" at bounding box center [882, 84] width 44 height 52
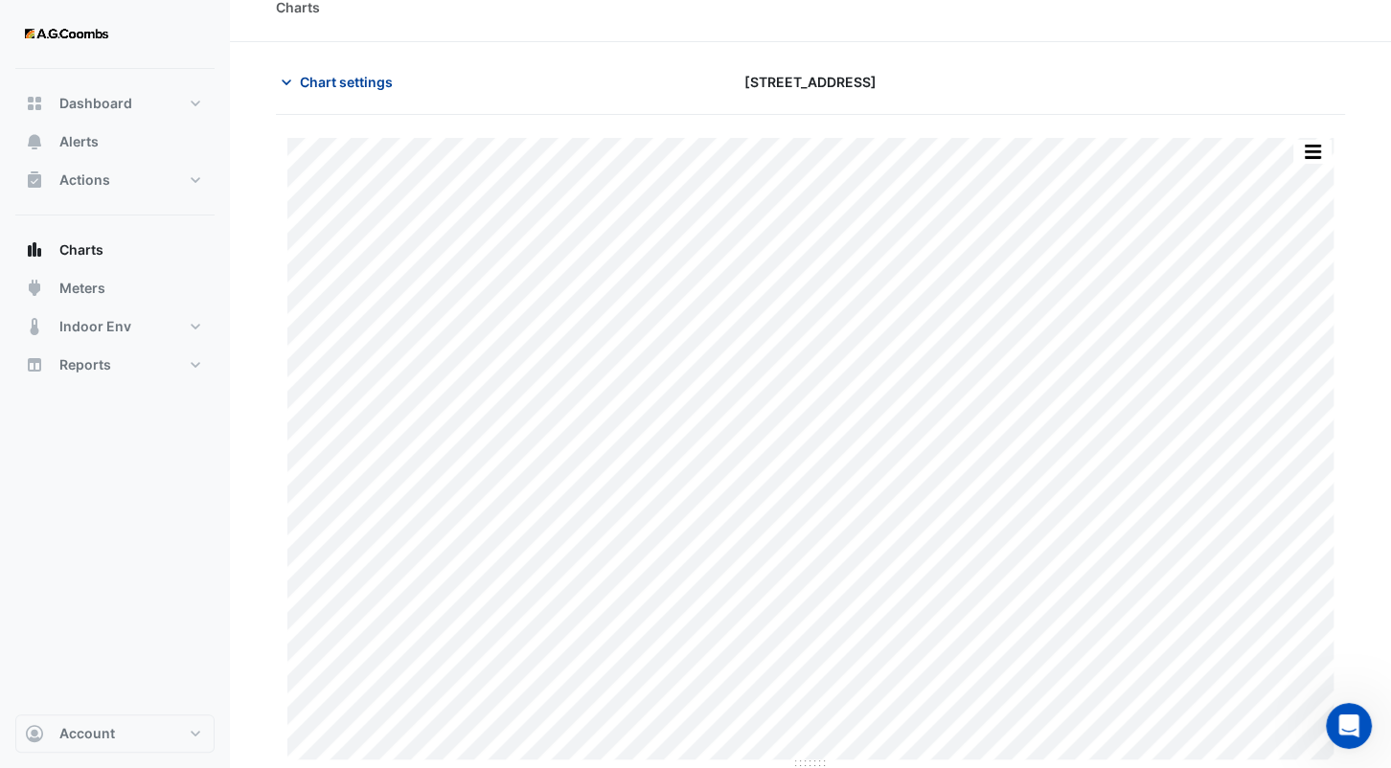
click at [378, 90] on span "Chart settings" at bounding box center [346, 82] width 93 height 20
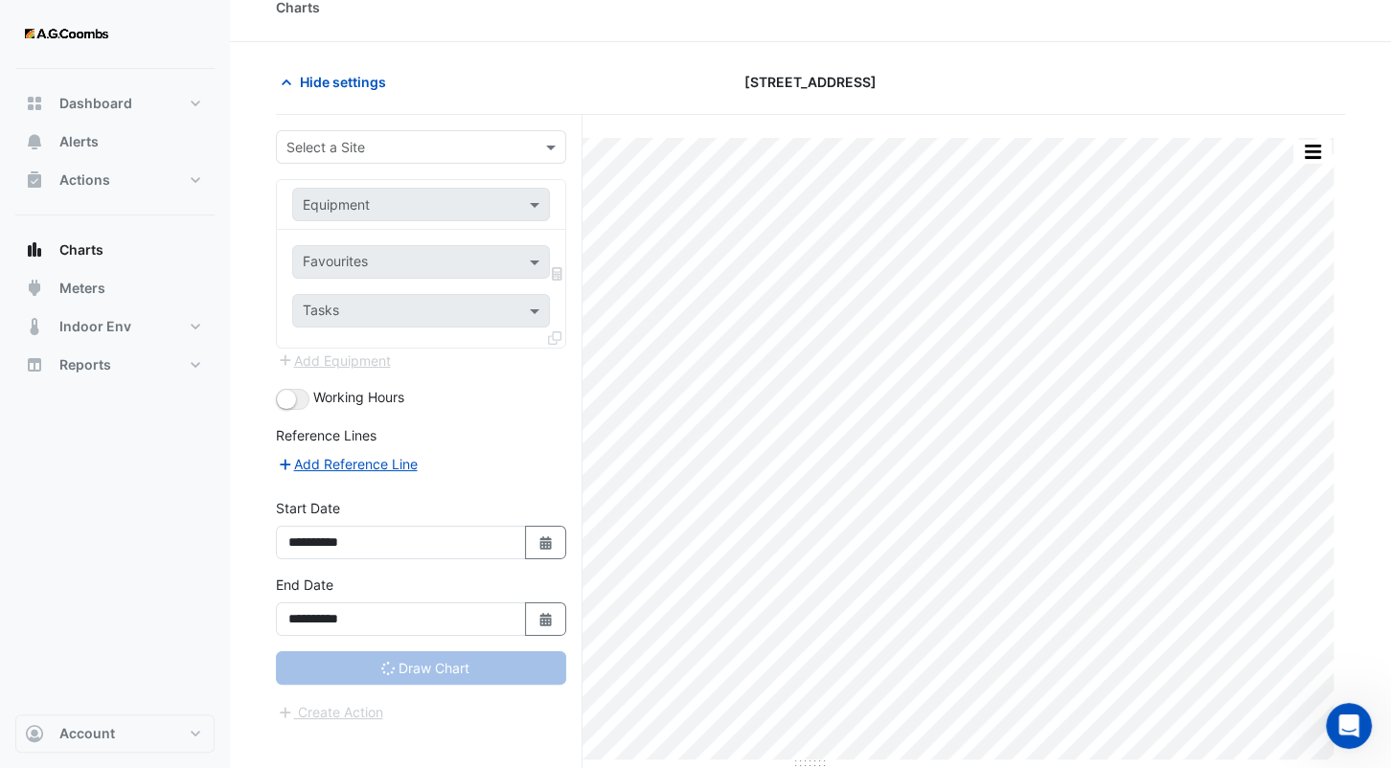
click at [399, 148] on input "text" at bounding box center [401, 148] width 231 height 20
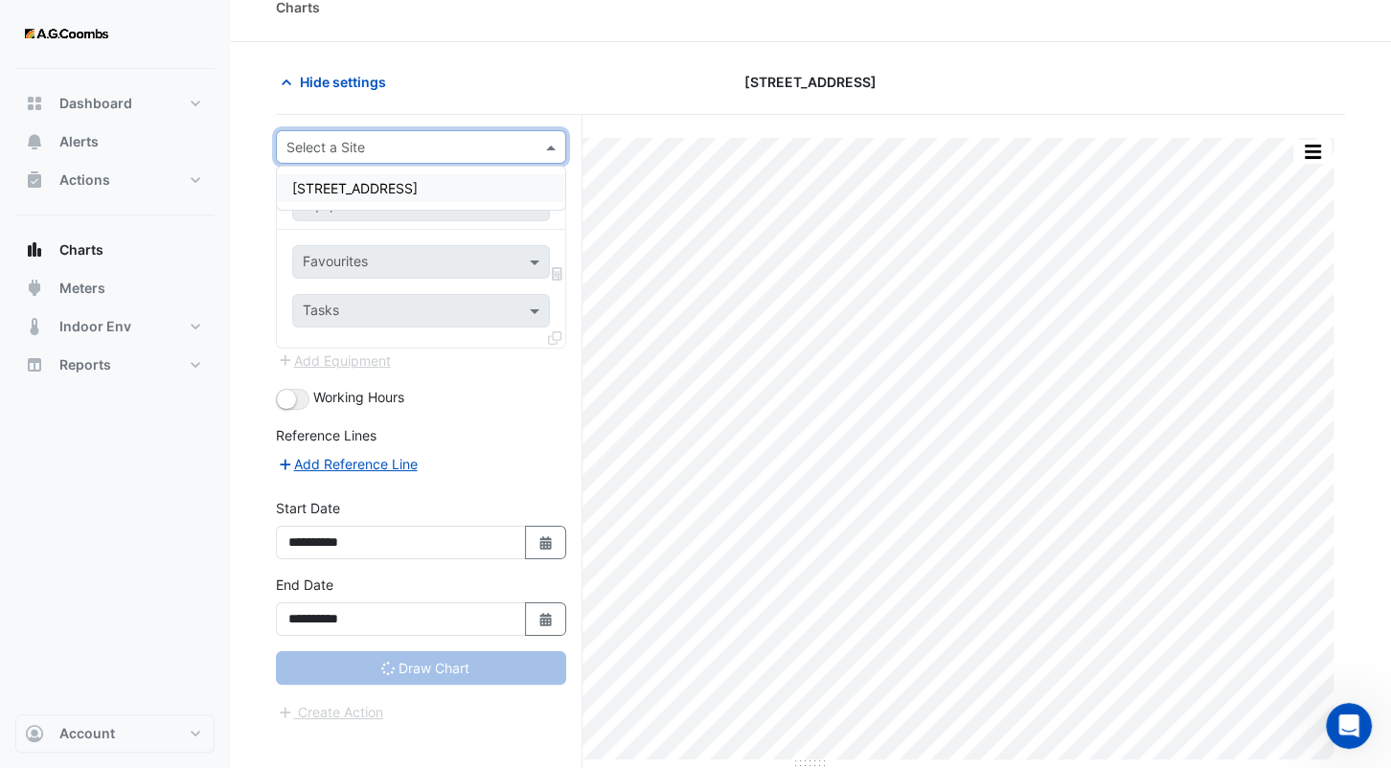
click at [398, 183] on span "[STREET_ADDRESS]" at bounding box center [354, 188] width 125 height 16
click at [408, 201] on input "text" at bounding box center [402, 205] width 198 height 20
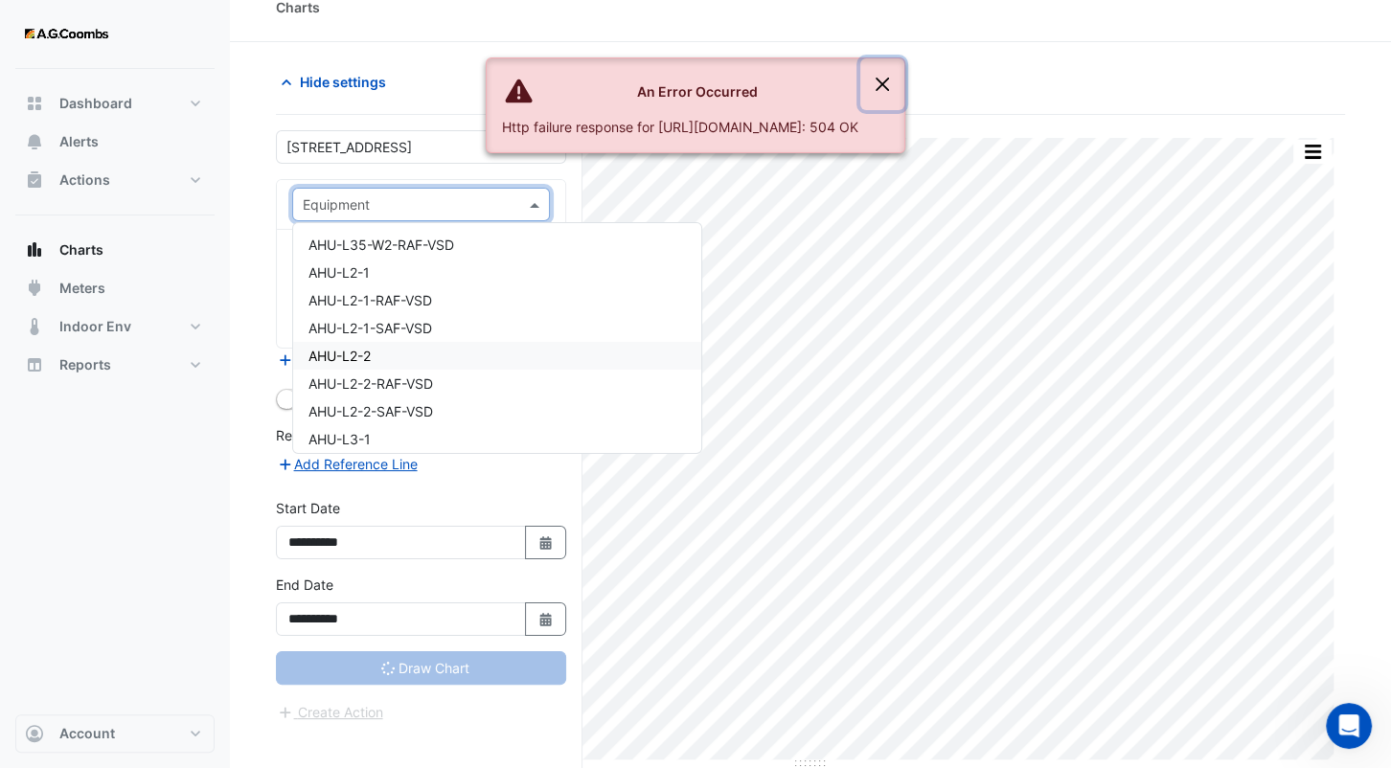
click at [904, 80] on button "Close" at bounding box center [882, 84] width 44 height 52
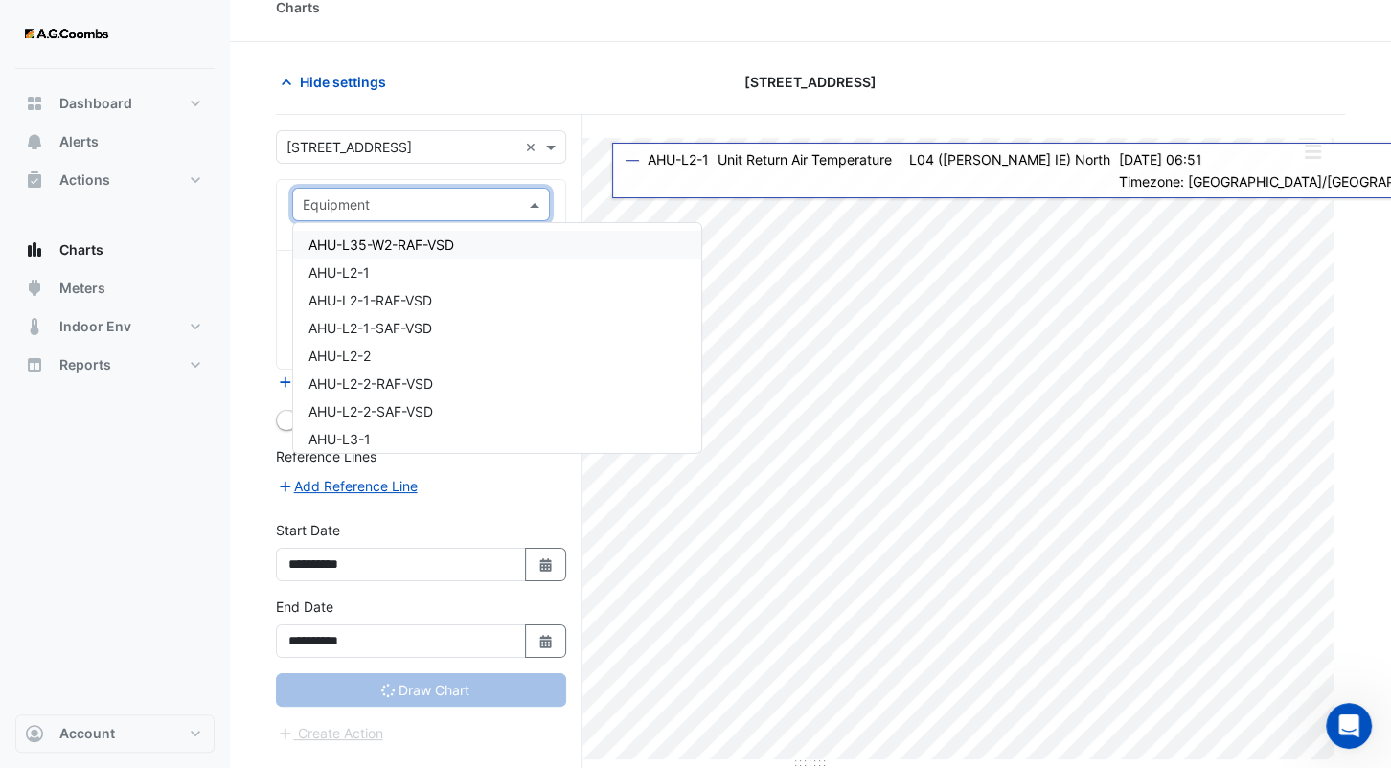
click at [400, 195] on input "text" at bounding box center [402, 205] width 198 height 20
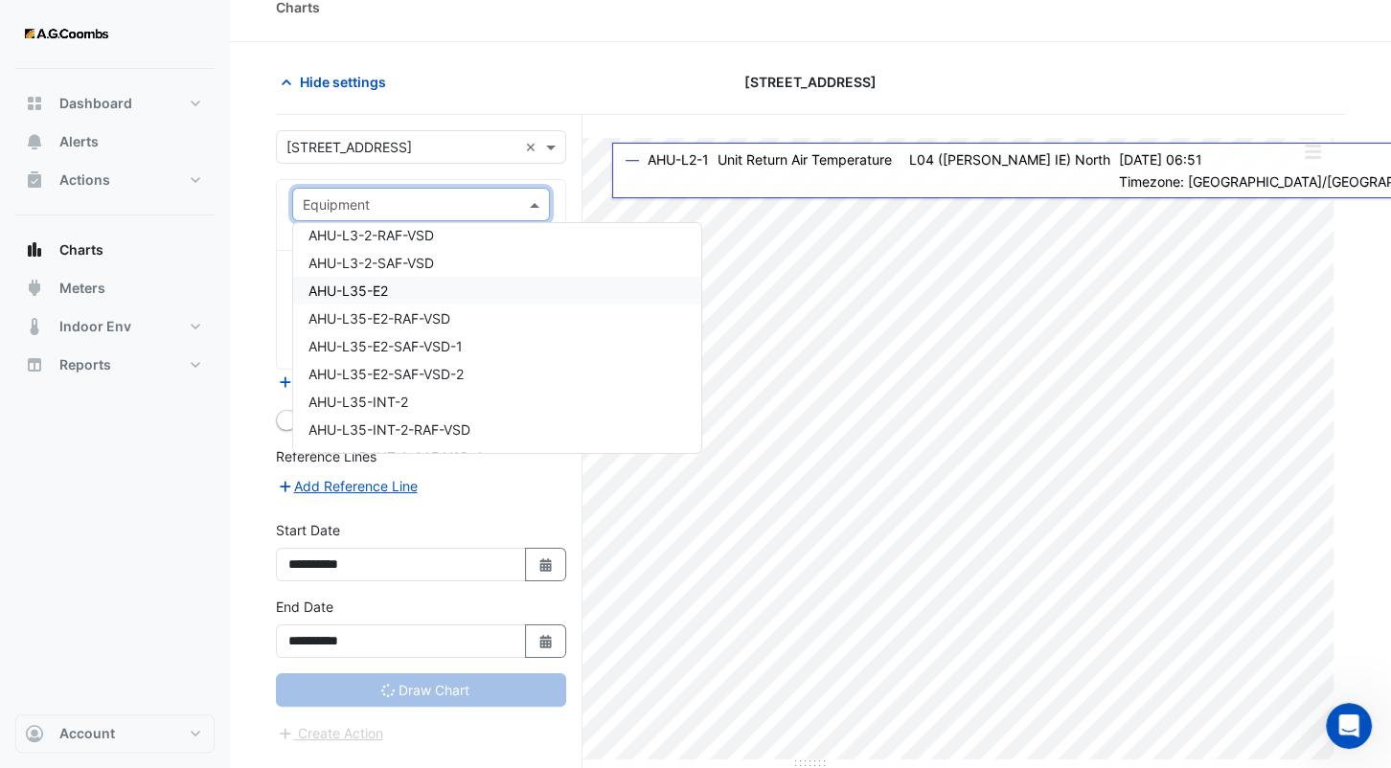
click at [392, 284] on div "AHU-L35-E2" at bounding box center [497, 291] width 408 height 28
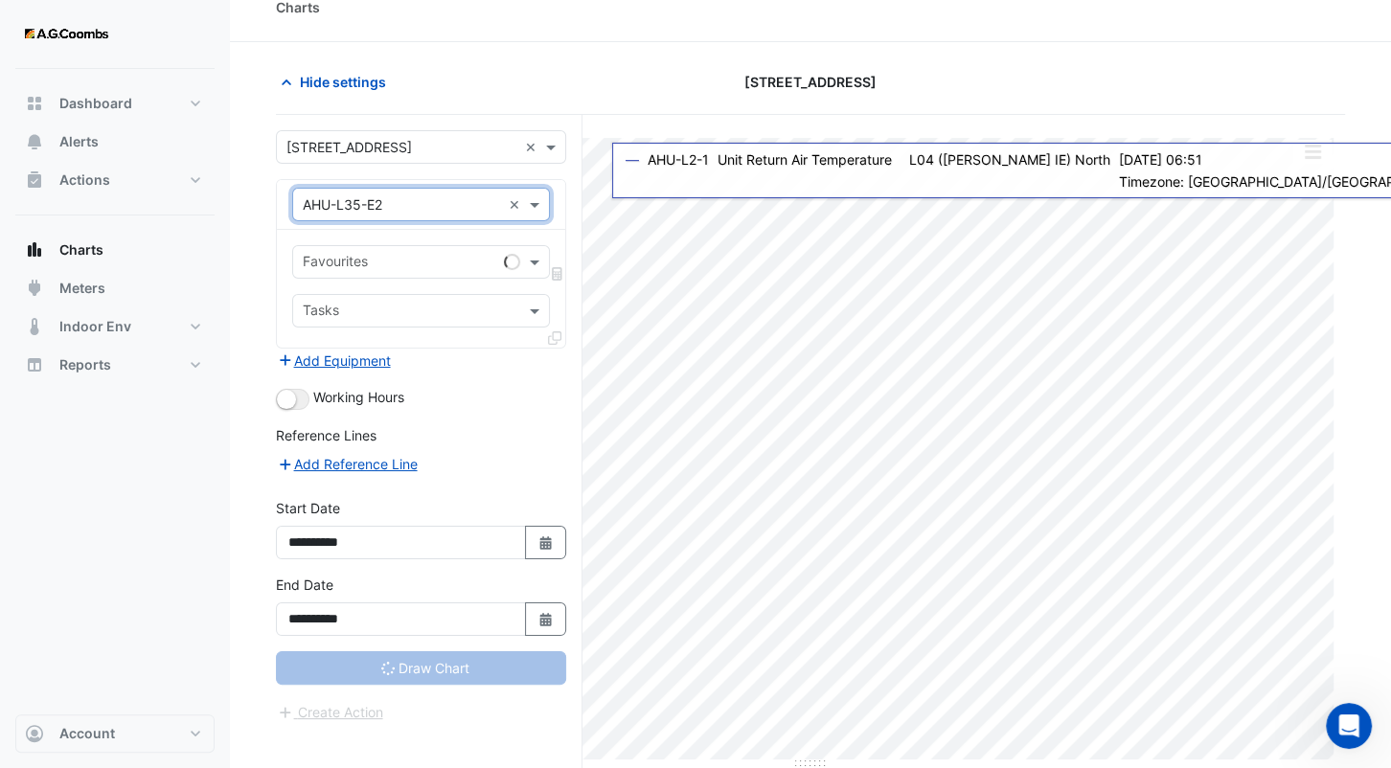
click at [379, 257] on input "text" at bounding box center [399, 264] width 193 height 20
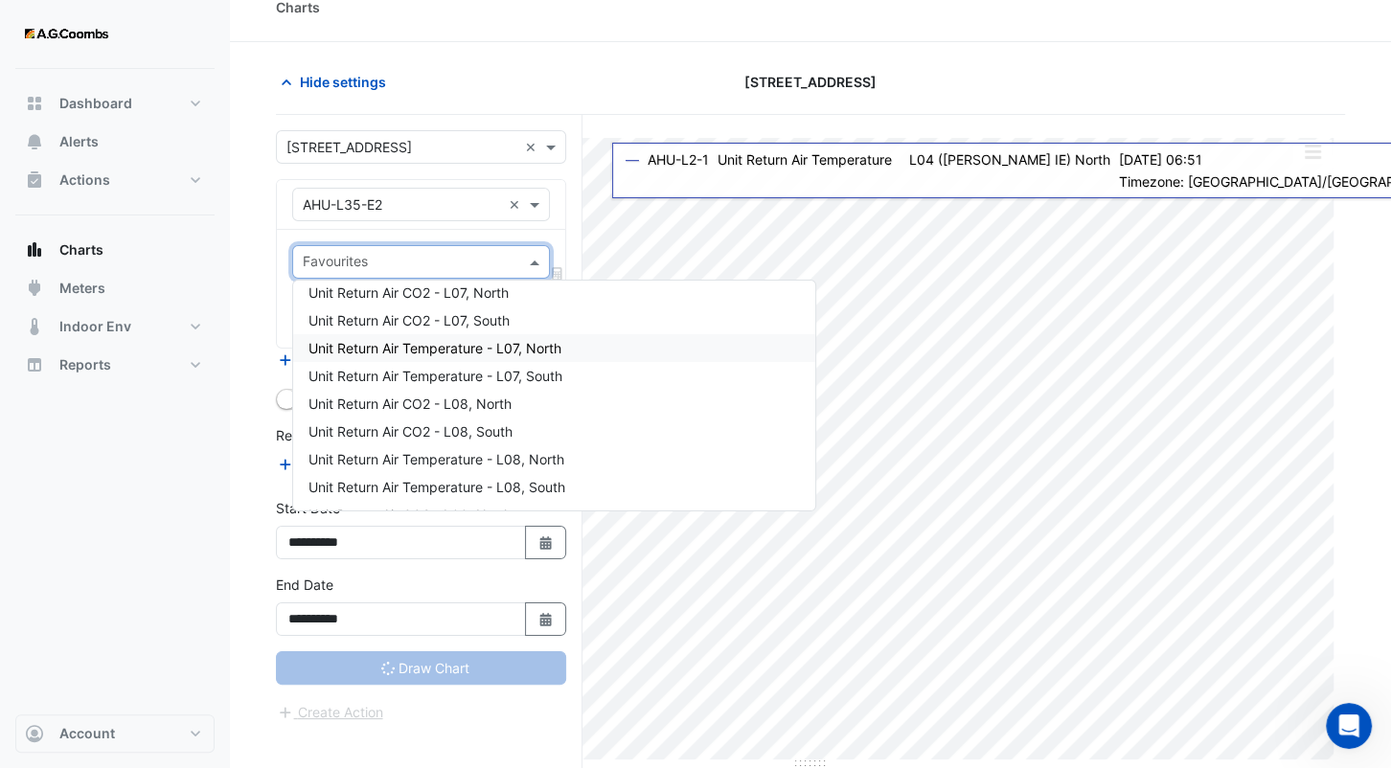
scroll to position [96, 0]
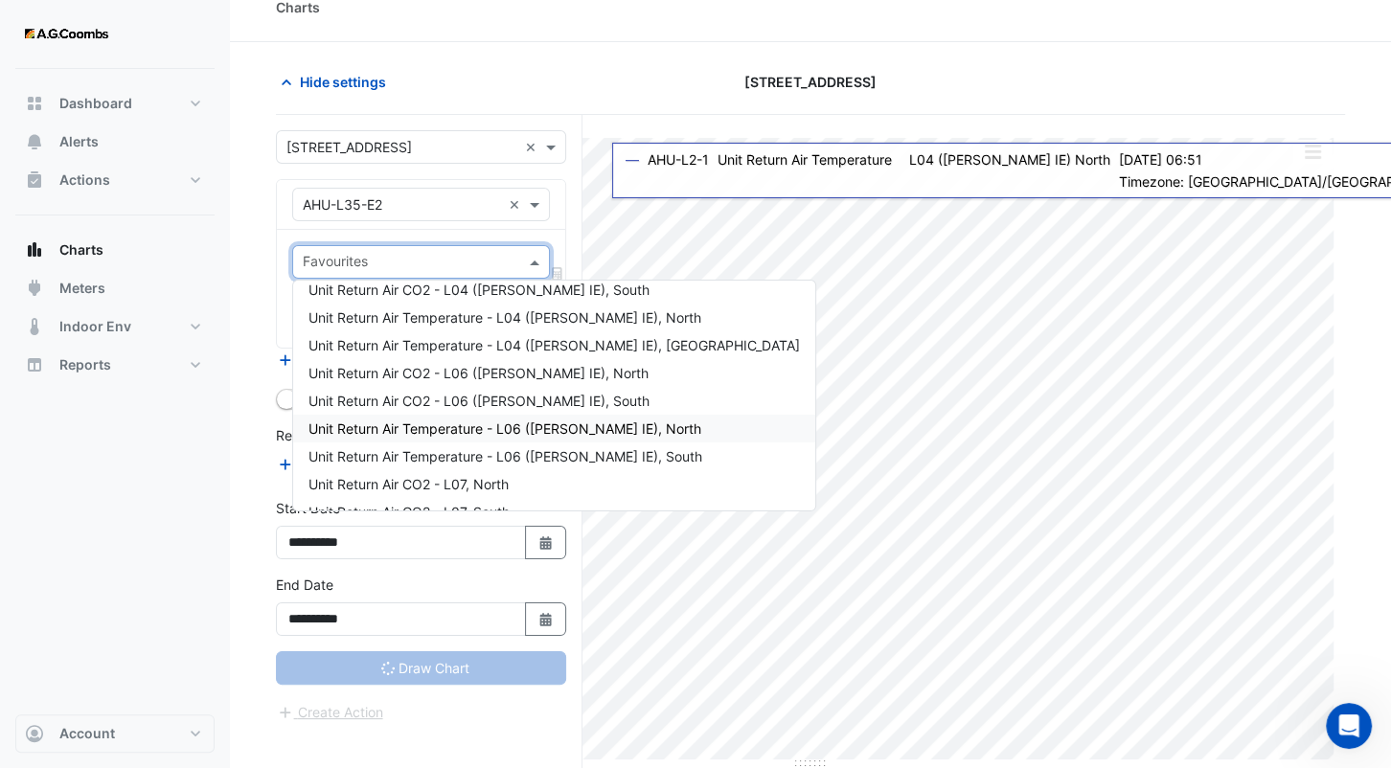
click at [513, 433] on span "Unit Return Air Temperature - L06 ([PERSON_NAME] IE), North" at bounding box center [504, 428] width 393 height 16
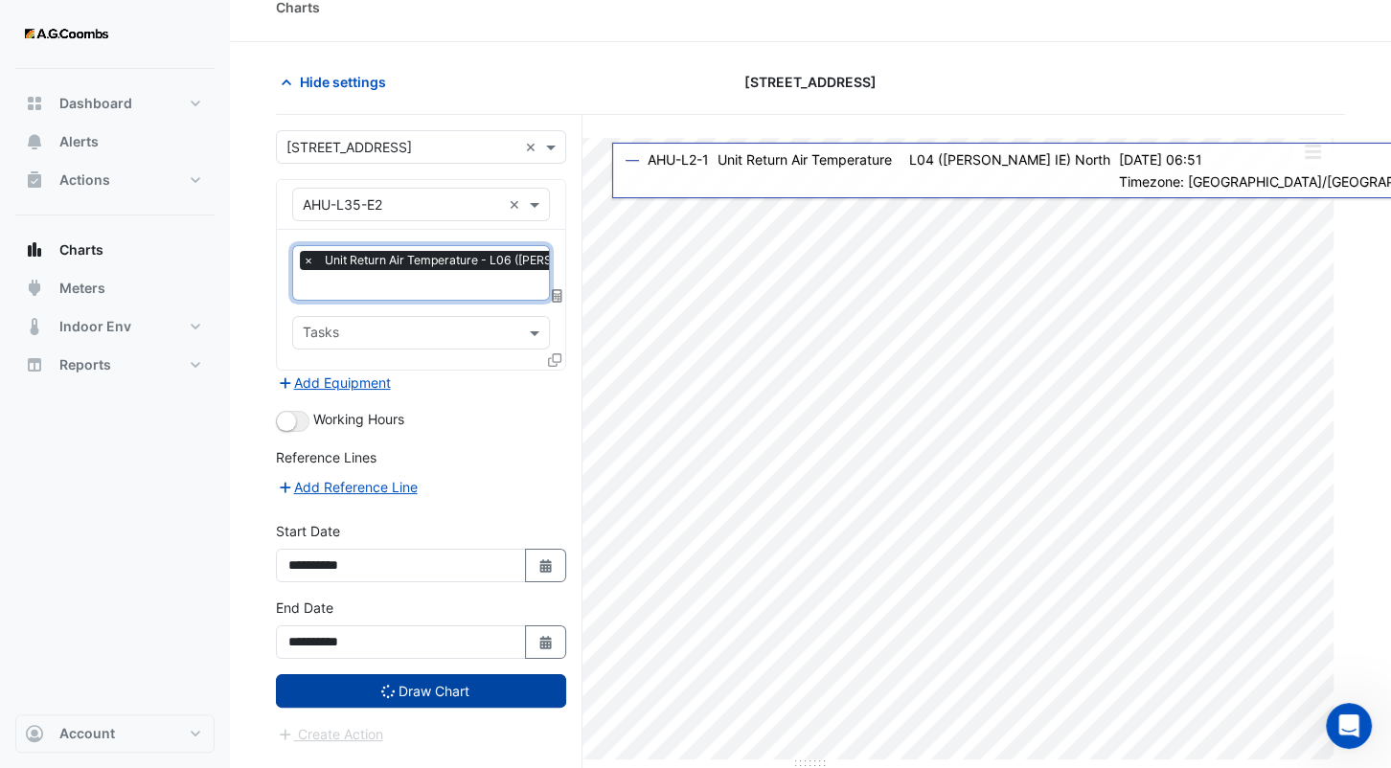
click at [447, 676] on button "Draw Chart" at bounding box center [421, 691] width 290 height 34
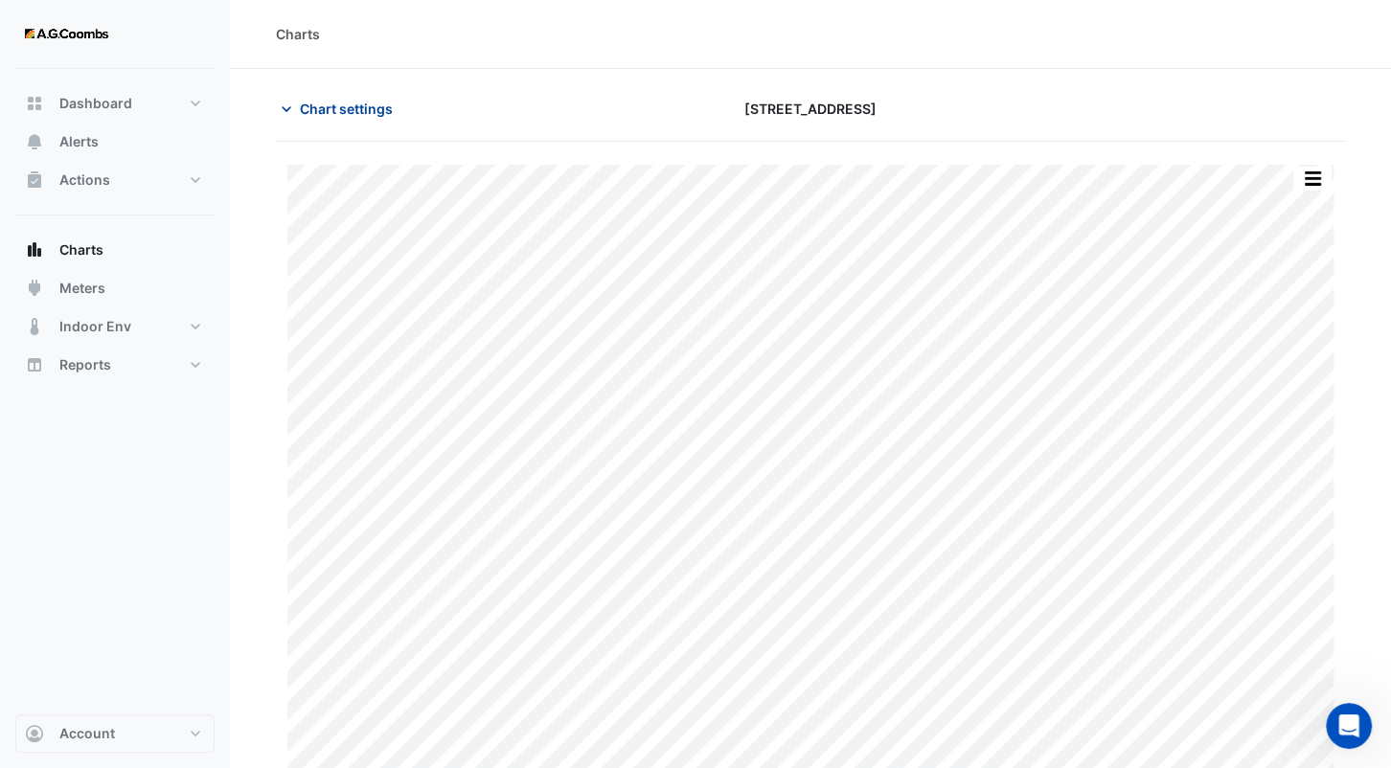
click at [358, 105] on span "Chart settings" at bounding box center [346, 109] width 93 height 20
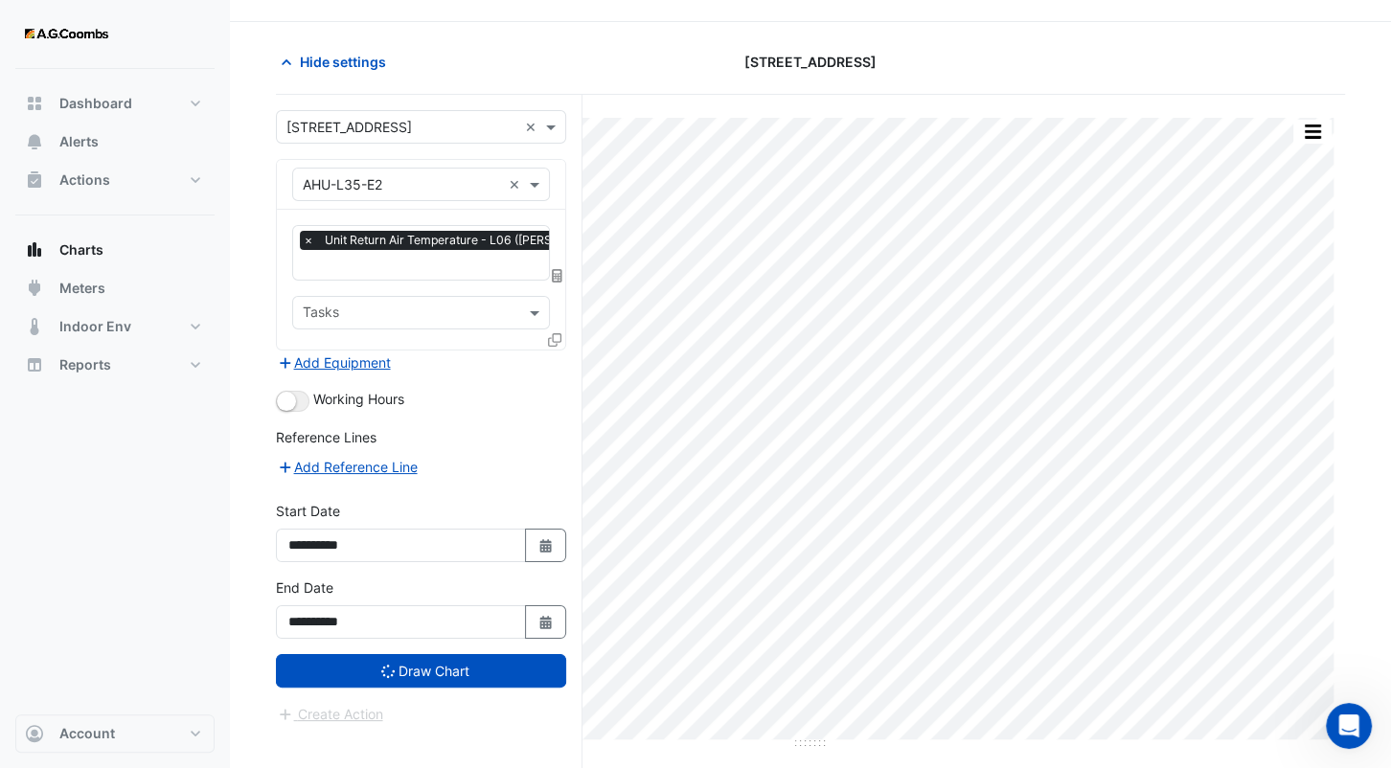
scroll to position [72, 0]
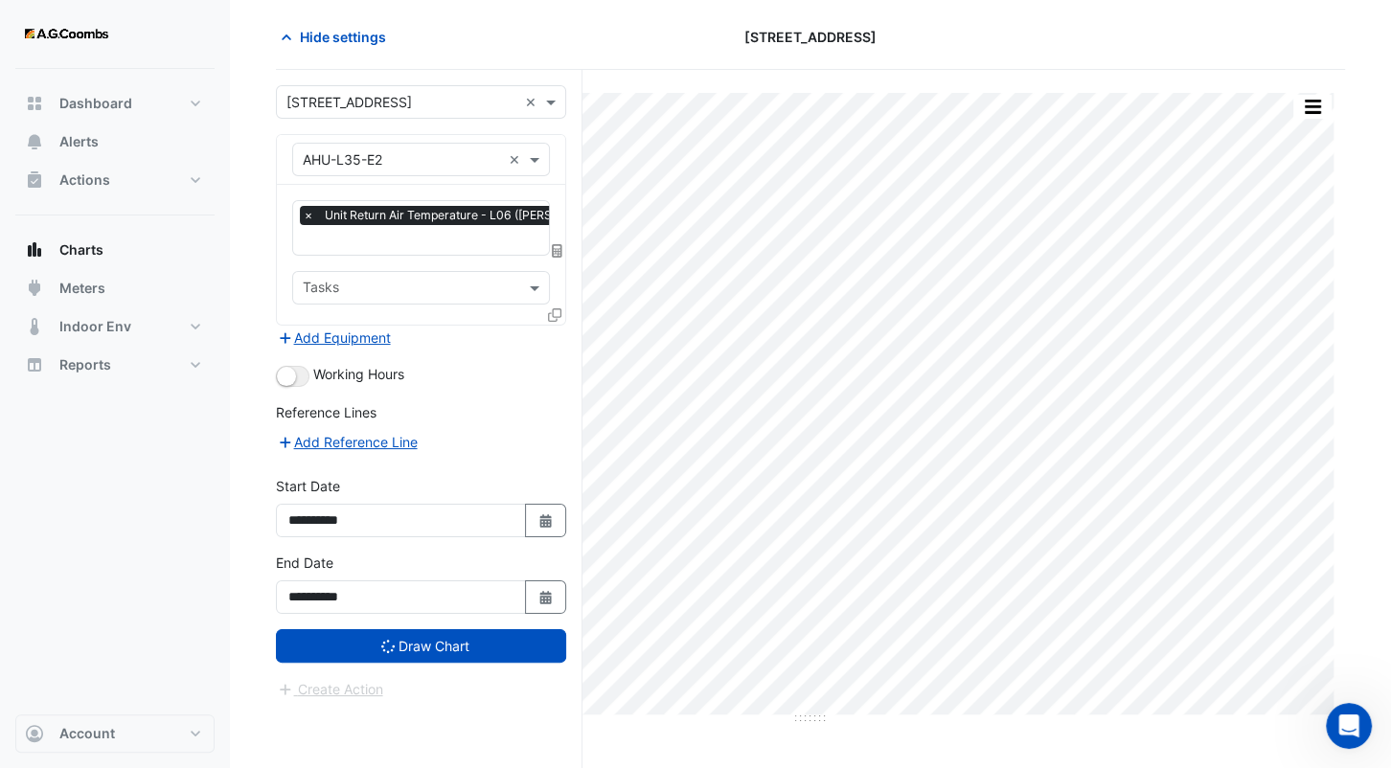
click at [1172, 20] on div at bounding box center [1174, 37] width 364 height 34
click at [1325, 110] on button "button" at bounding box center [1312, 107] width 38 height 24
click at [1217, 57] on div "Hide settings [STREET_ADDRESS]" at bounding box center [810, 45] width 1069 height 50
click at [349, 32] on span "Hide settings" at bounding box center [343, 37] width 86 height 20
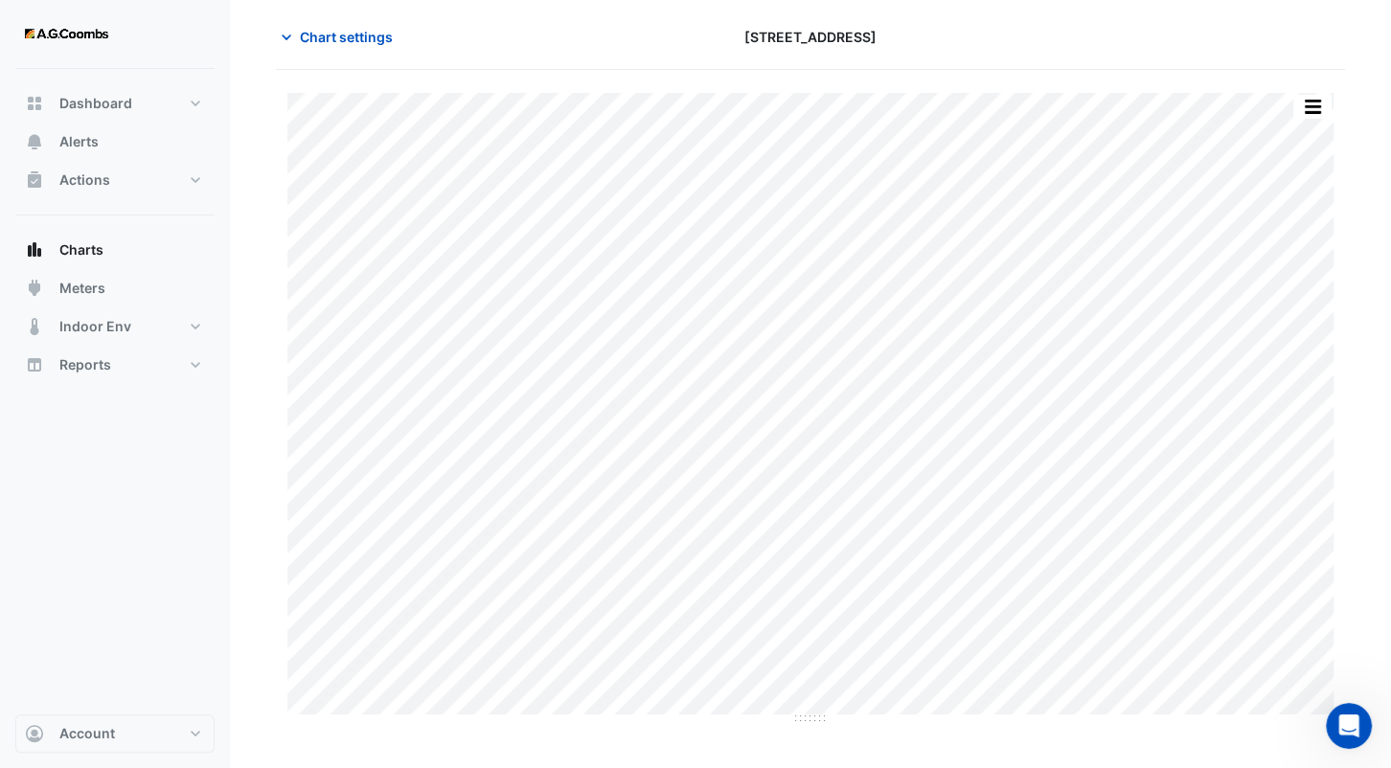
scroll to position [27, 0]
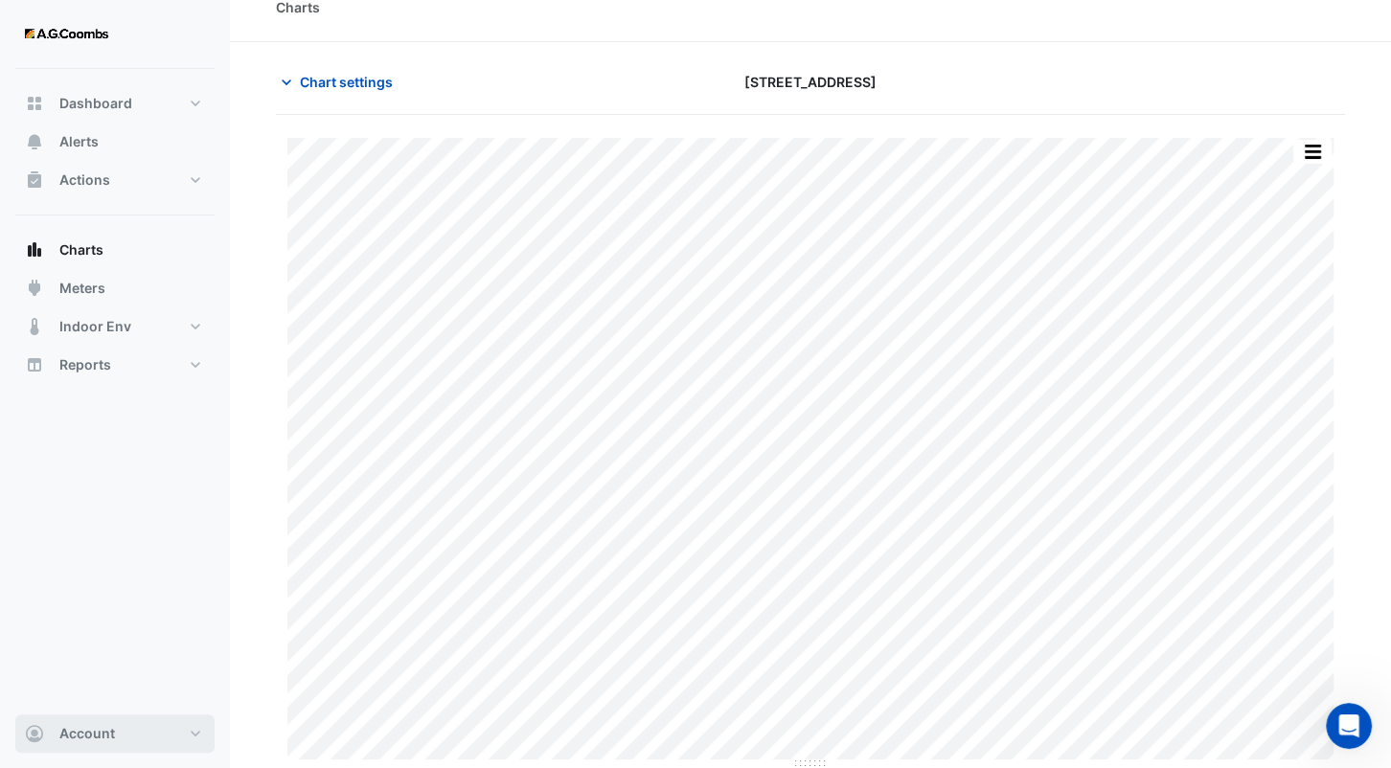
click at [199, 727] on button "Account" at bounding box center [114, 734] width 199 height 38
click at [199, 726] on button "Account" at bounding box center [114, 734] width 199 height 38
click at [151, 184] on button "Actions" at bounding box center [114, 180] width 199 height 38
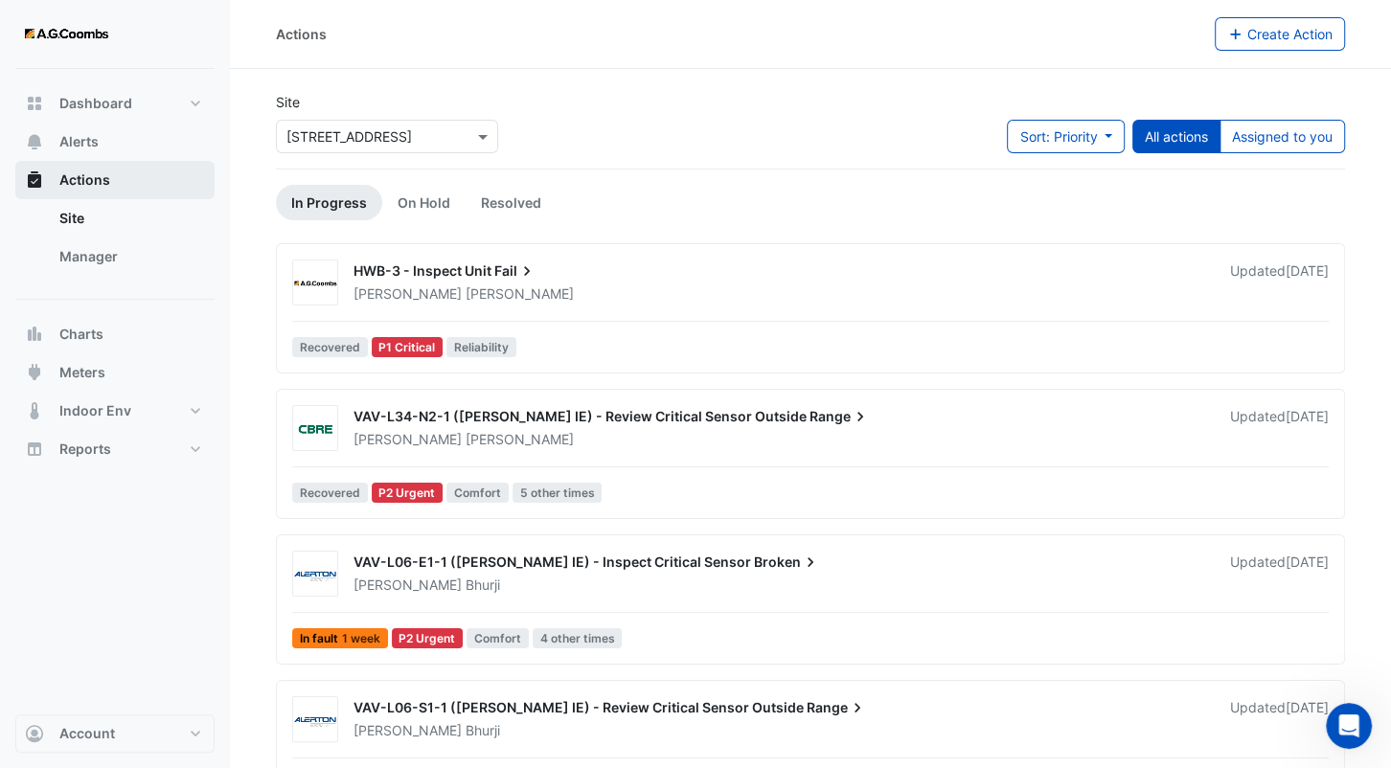
click at [151, 184] on button "Actions" at bounding box center [114, 180] width 199 height 38
click at [119, 124] on button "Alerts" at bounding box center [114, 142] width 199 height 38
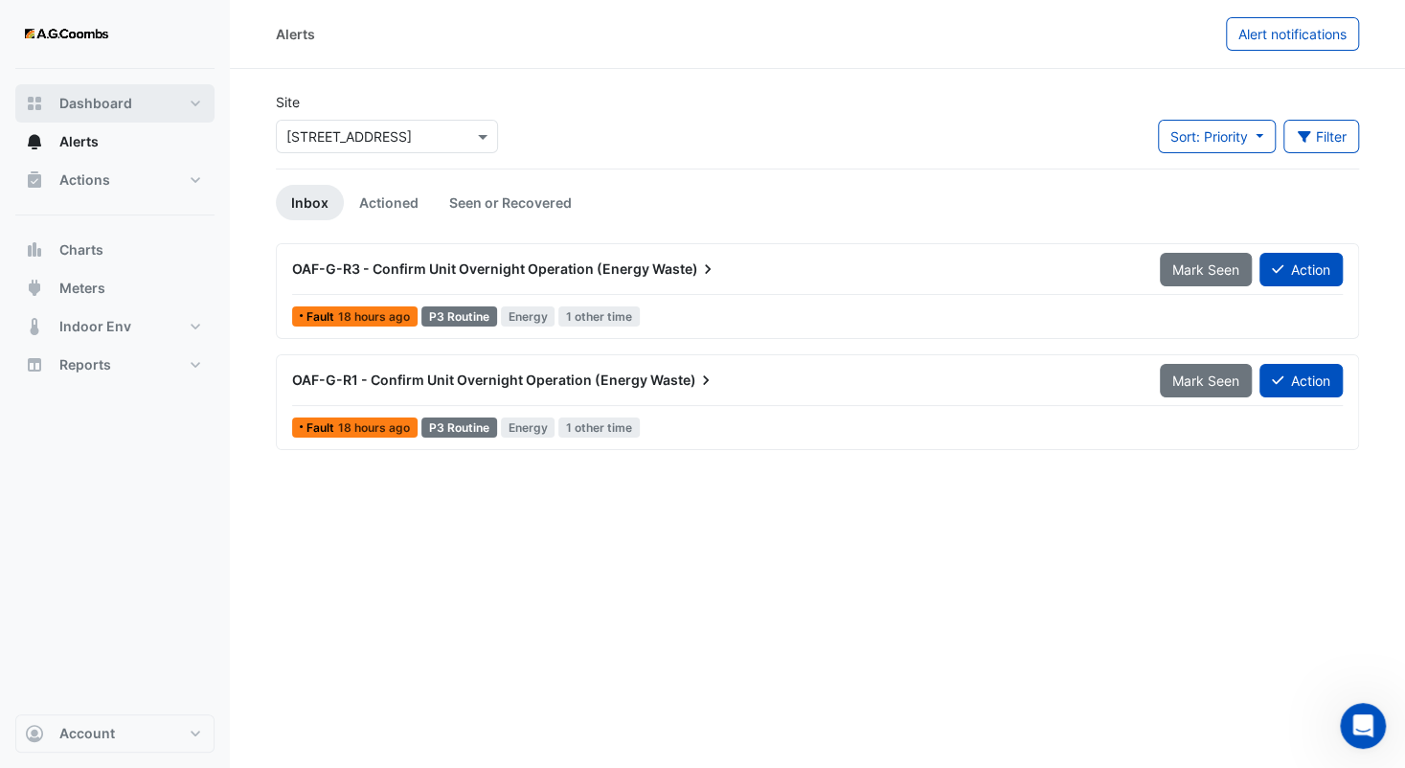
click at [131, 95] on button "Dashboard" at bounding box center [114, 103] width 199 height 38
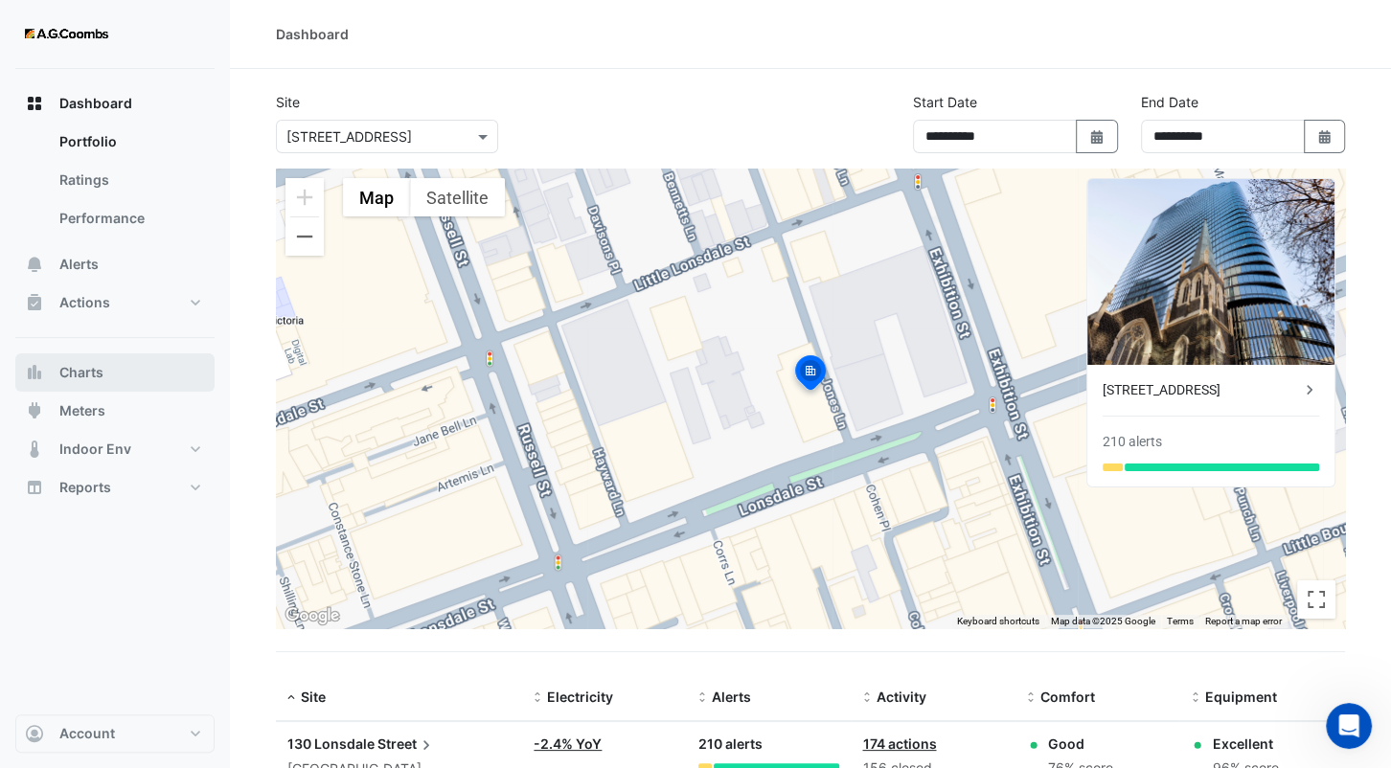
click at [116, 362] on button "Charts" at bounding box center [114, 372] width 199 height 38
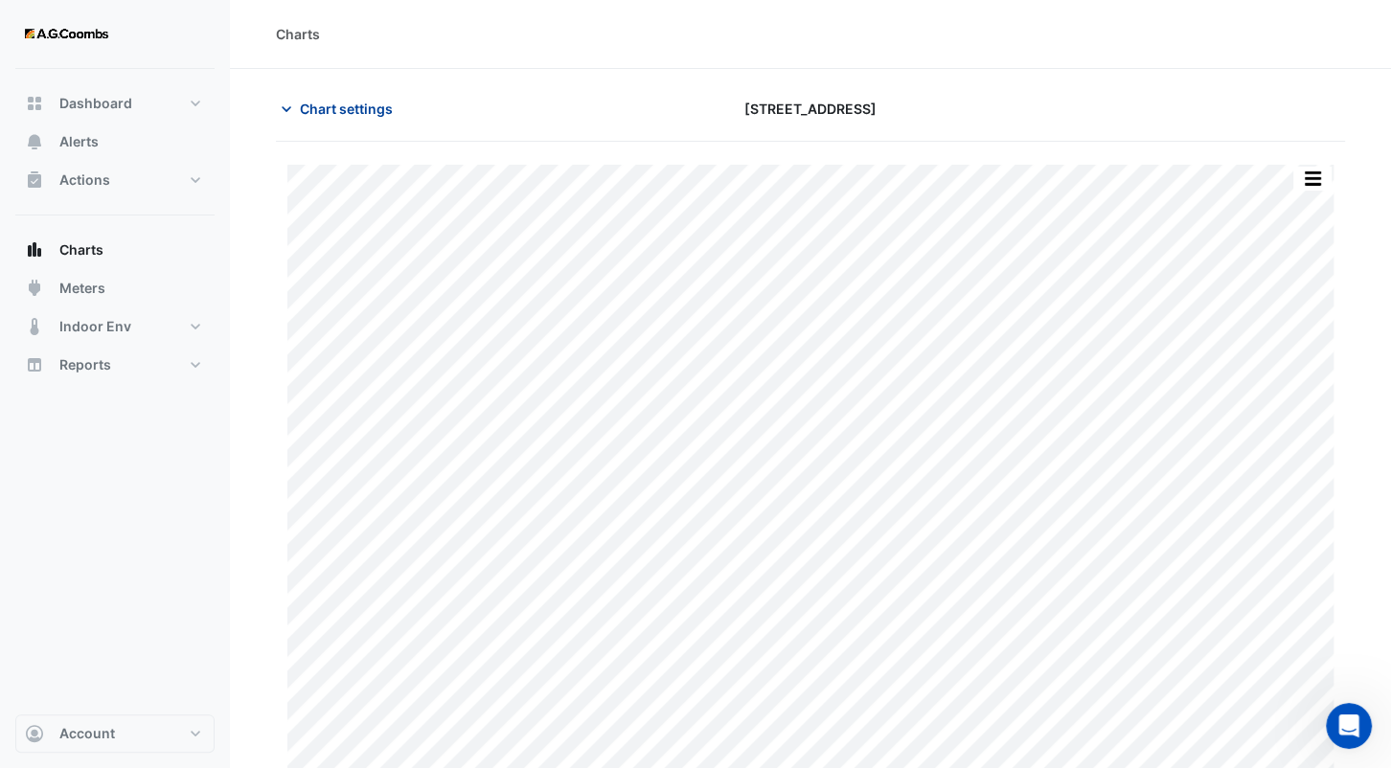
click at [375, 113] on span "Chart settings" at bounding box center [346, 109] width 93 height 20
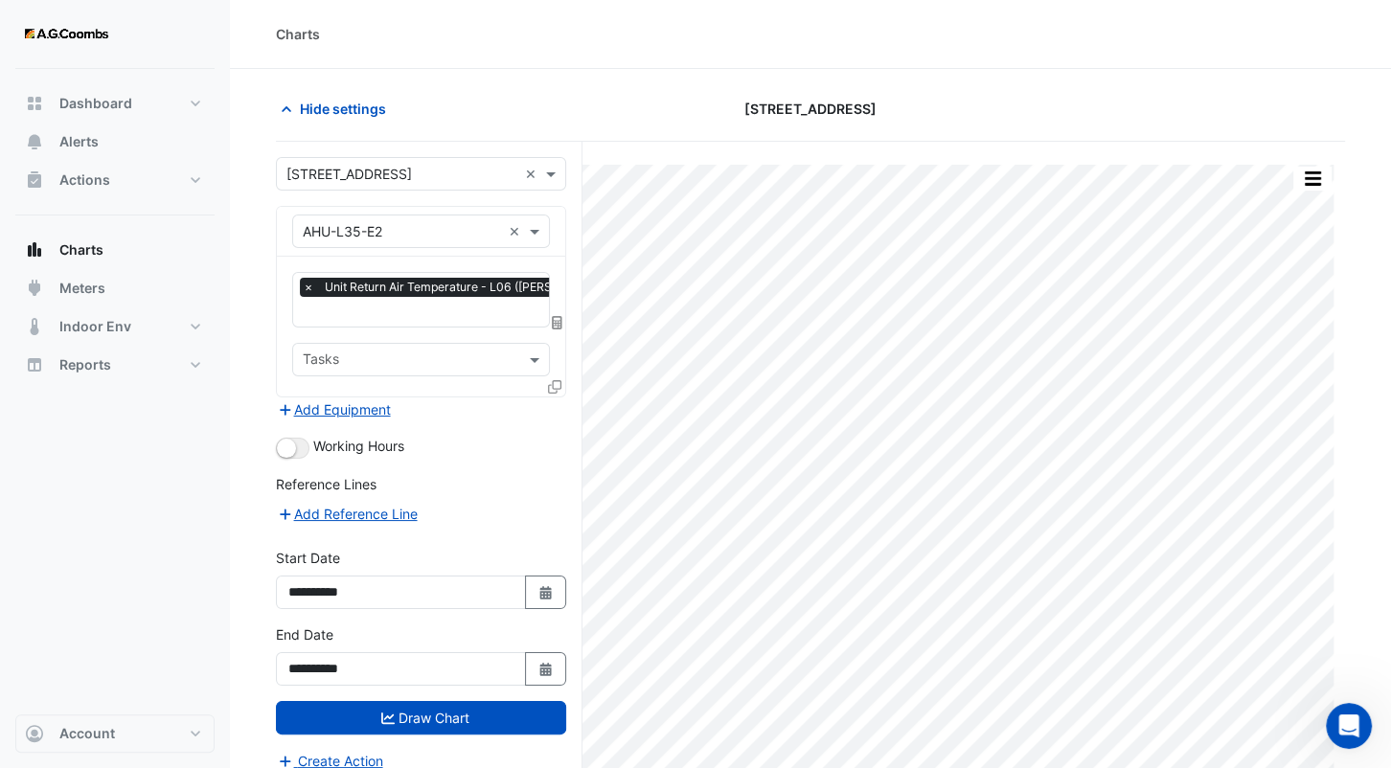
click at [1007, 59] on div "Charts" at bounding box center [810, 34] width 1161 height 69
